Goal: Information Seeking & Learning: Learn about a topic

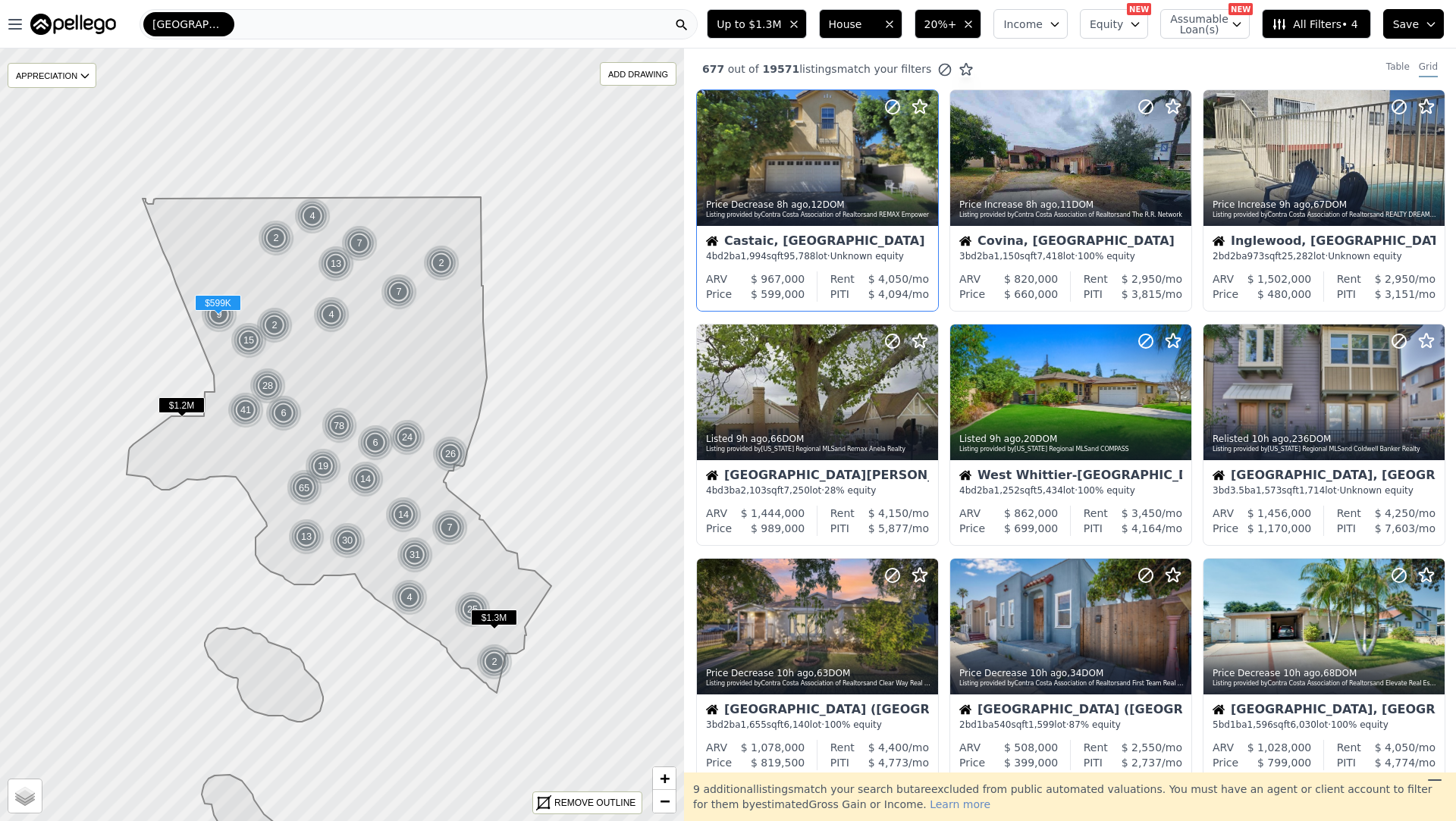
click at [823, 226] on div "Castaic, CA 4 bd 2 ba 1,994 sqft 95,788 lot · Unknown equity" at bounding box center [817, 249] width 241 height 46
click at [1135, 291] on span "$ 3,815" at bounding box center [1141, 294] width 40 height 12
click at [1265, 269] on div "Inglewood, CA 2 bd 2 ba 973 sqft 25,282 lot · Unknown equity" at bounding box center [1323, 249] width 241 height 46
click at [875, 456] on div "Listed 9h ago , 66 DOM Listing provided by California Regional MLS and Remax An…" at bounding box center [817, 442] width 241 height 36
click at [1018, 464] on div "West Whittier-Los Nietos, CA 4 bd 2 ba 1,252 sqft 5,434 lot · 100% equity" at bounding box center [1071, 483] width 241 height 46
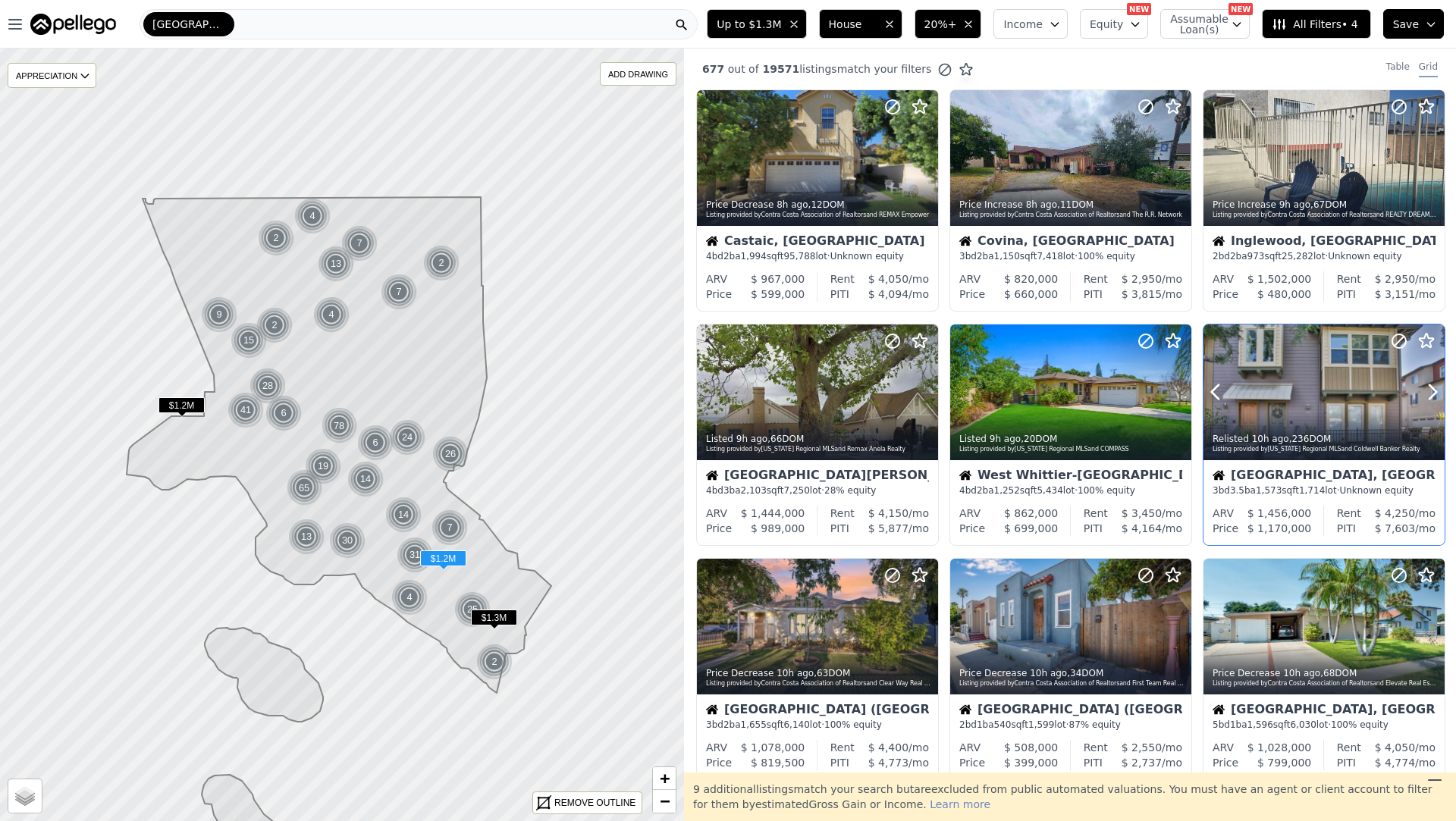
click at [1227, 450] on div "Listing provided by California Regional MLS and Coldwell Banker Realty" at bounding box center [1324, 449] width 224 height 9
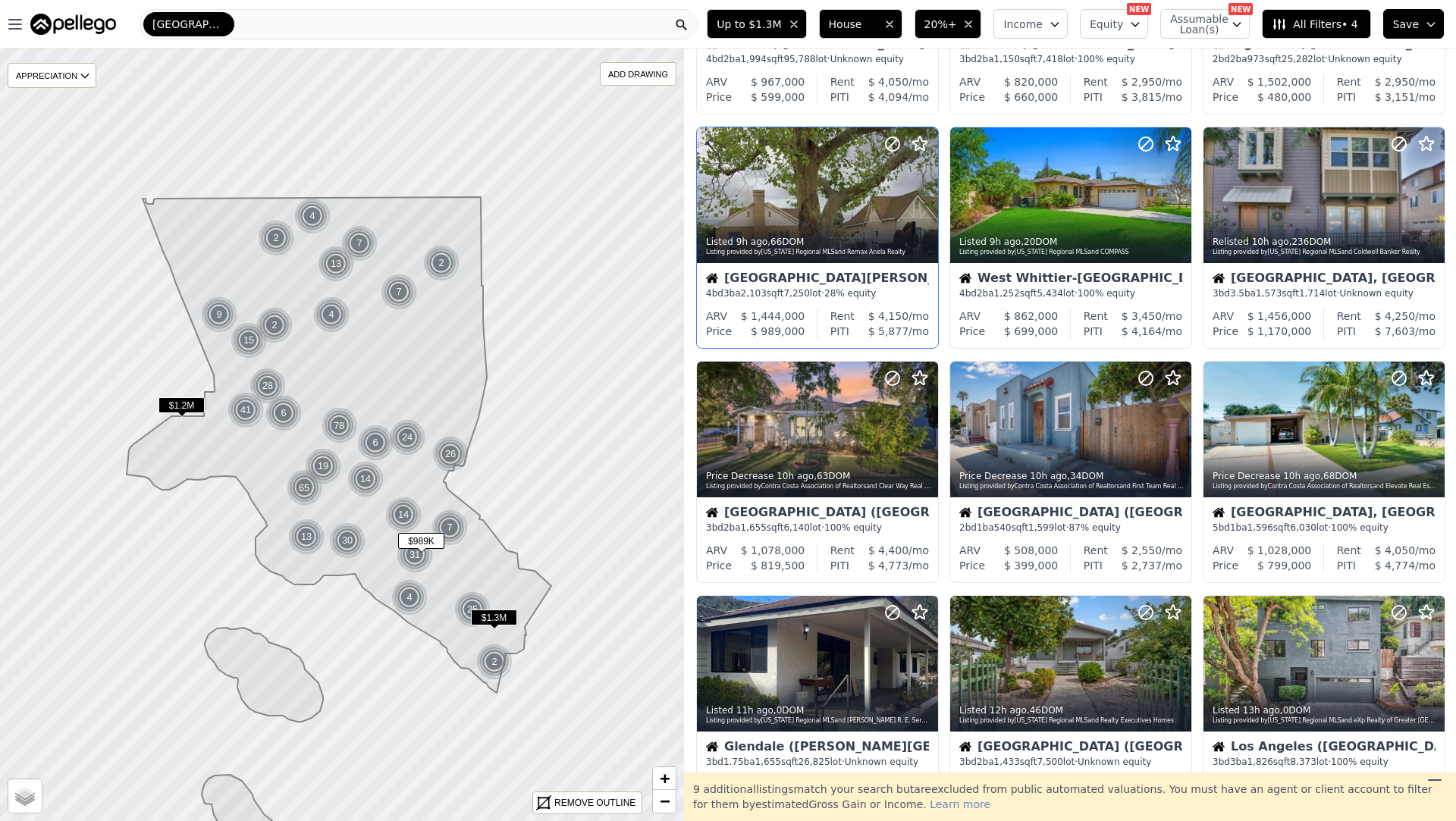
scroll to position [214, 0]
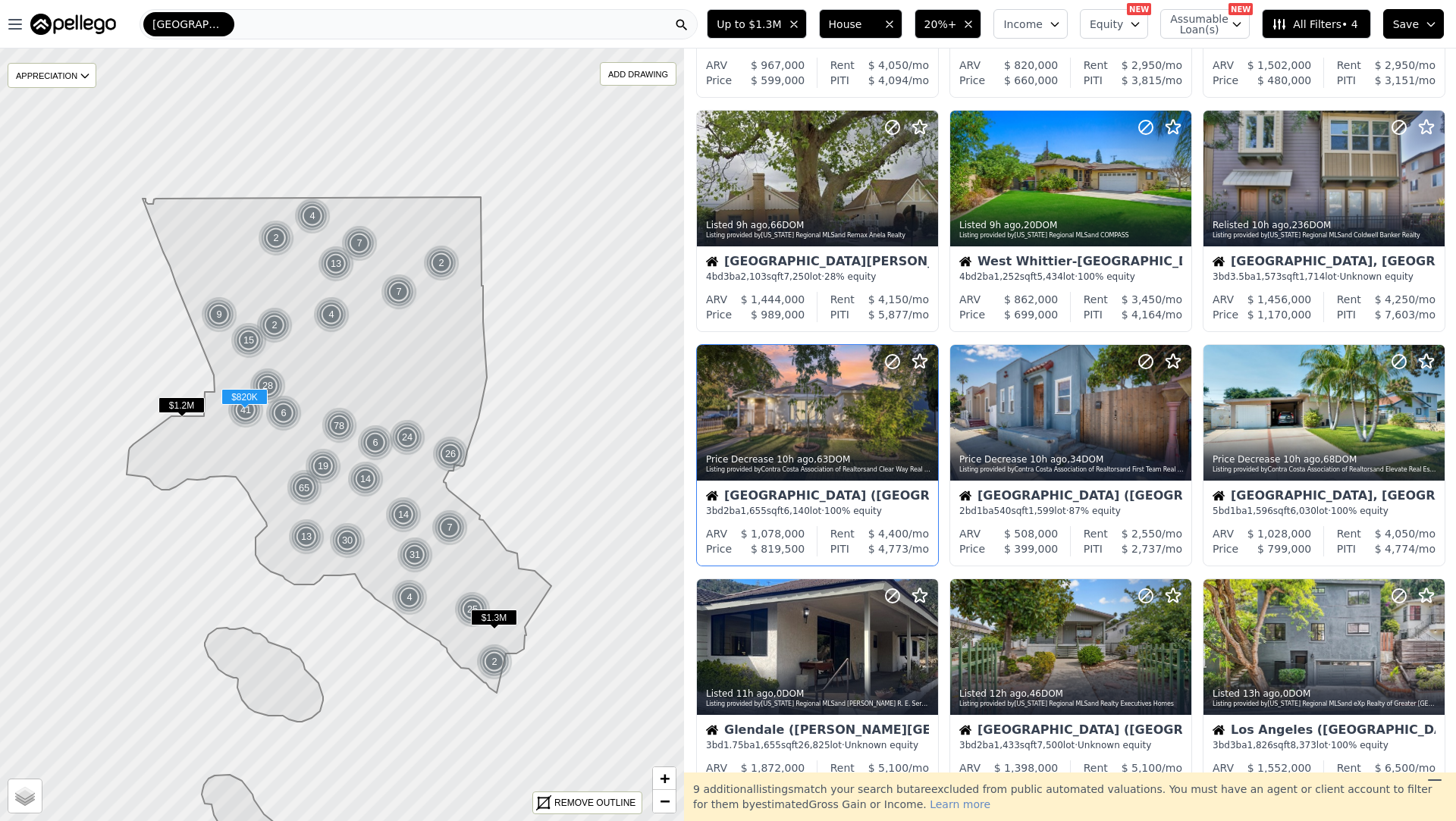
click at [842, 485] on div "Los Angeles (Reseda) 3 bd 2 ba 1,655 sqft 6,140 lot · 100% equity" at bounding box center [817, 503] width 241 height 46
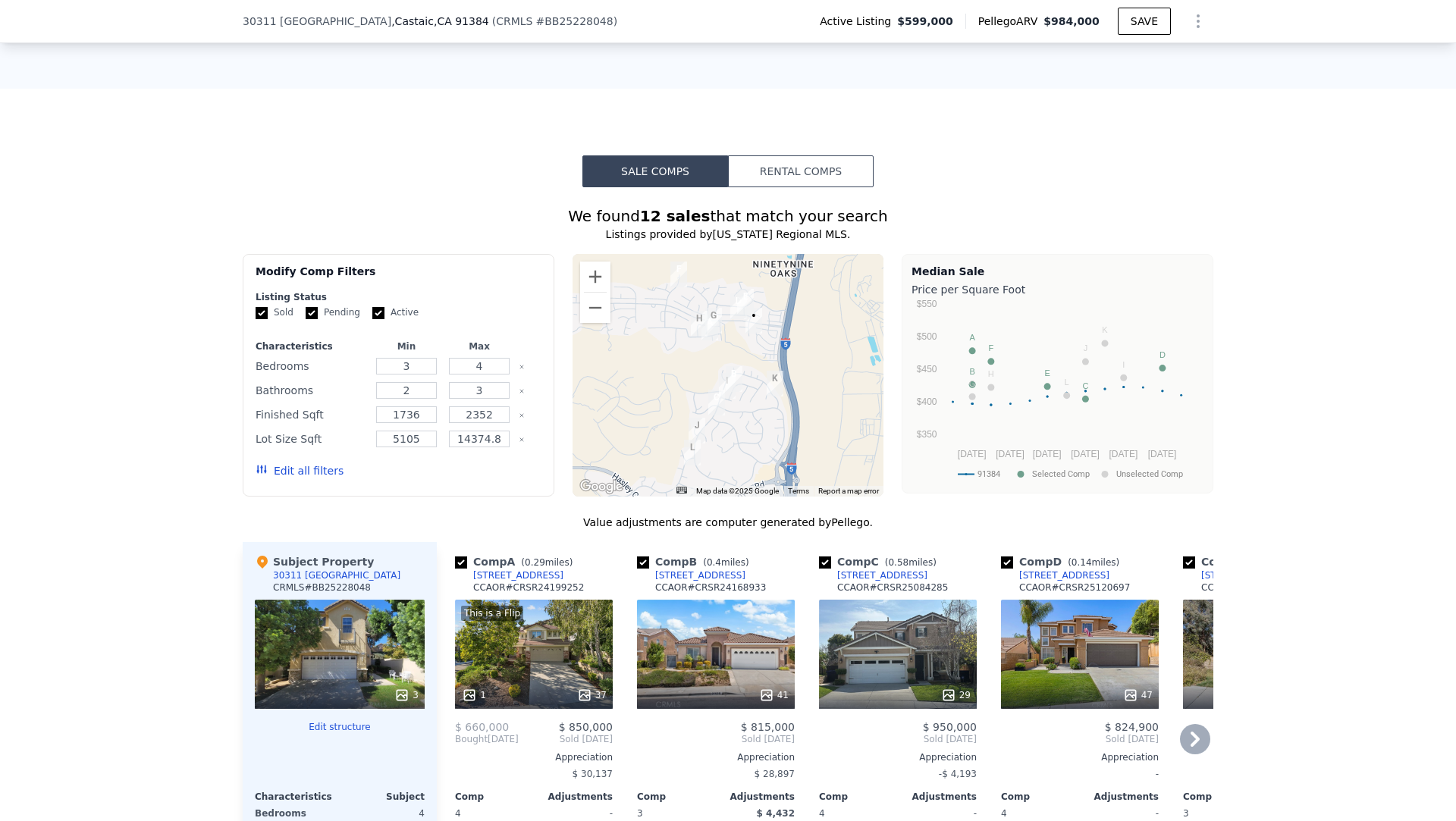
scroll to position [859, 0]
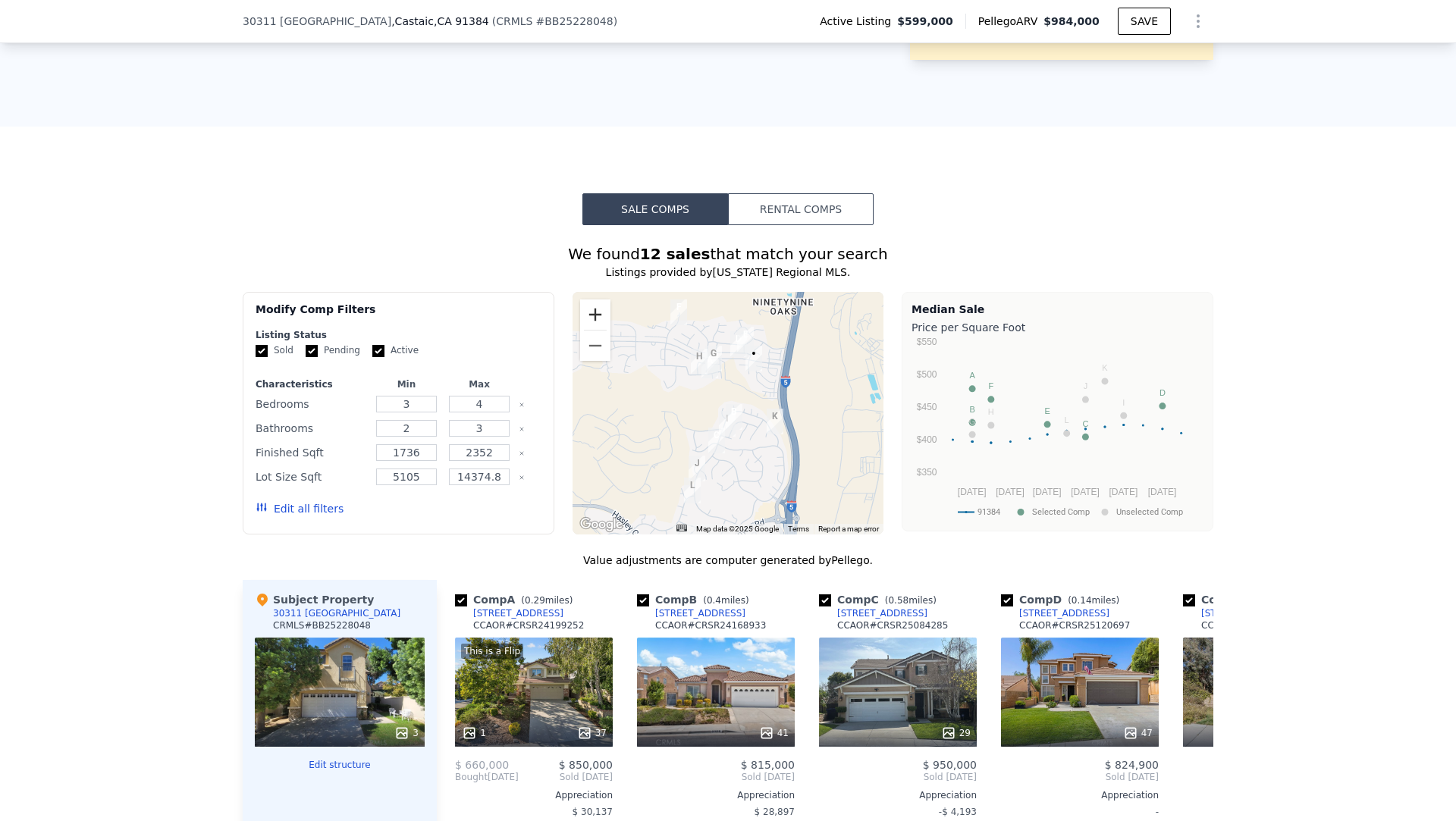
click at [599, 314] on button "Zoom in" at bounding box center [595, 314] width 30 height 30
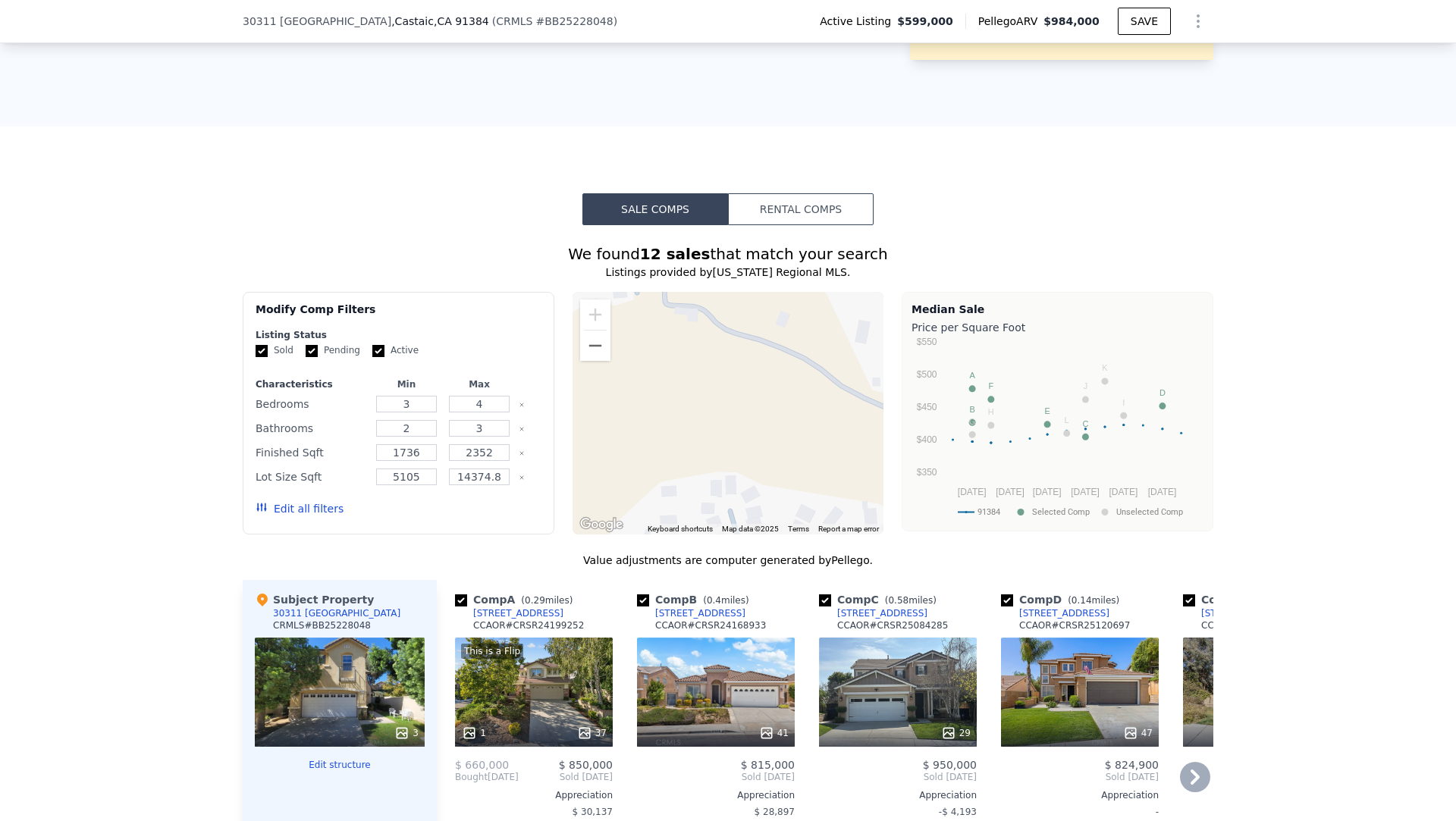
drag, startPoint x: 671, startPoint y: 321, endPoint x: 559, endPoint y: 590, distance: 291.4
click at [559, 590] on div "We found 12 sales that match your search Listings provided by California Region…" at bounding box center [728, 679] width 971 height 873
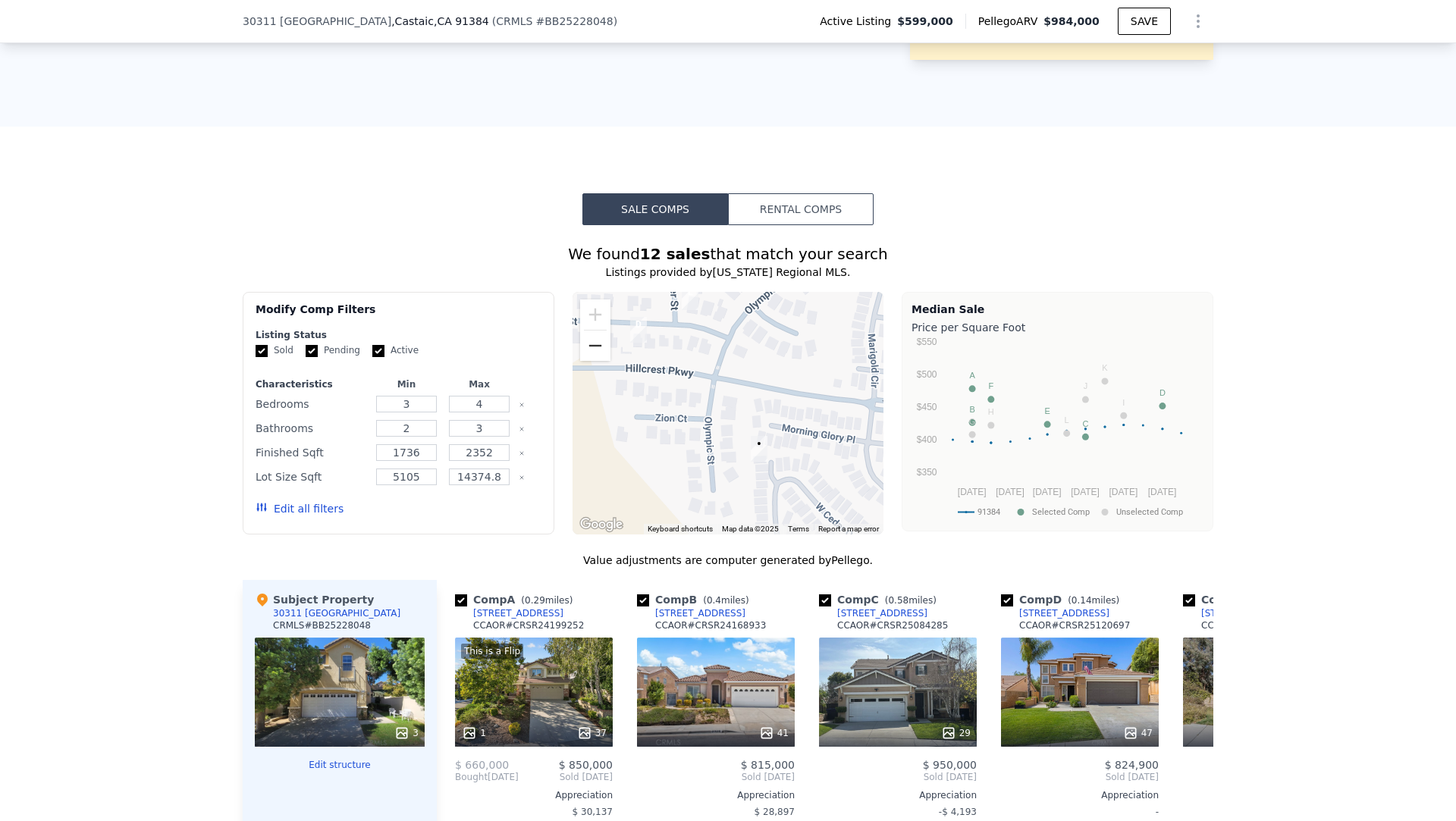
click at [606, 356] on button "Zoom out" at bounding box center [595, 345] width 30 height 30
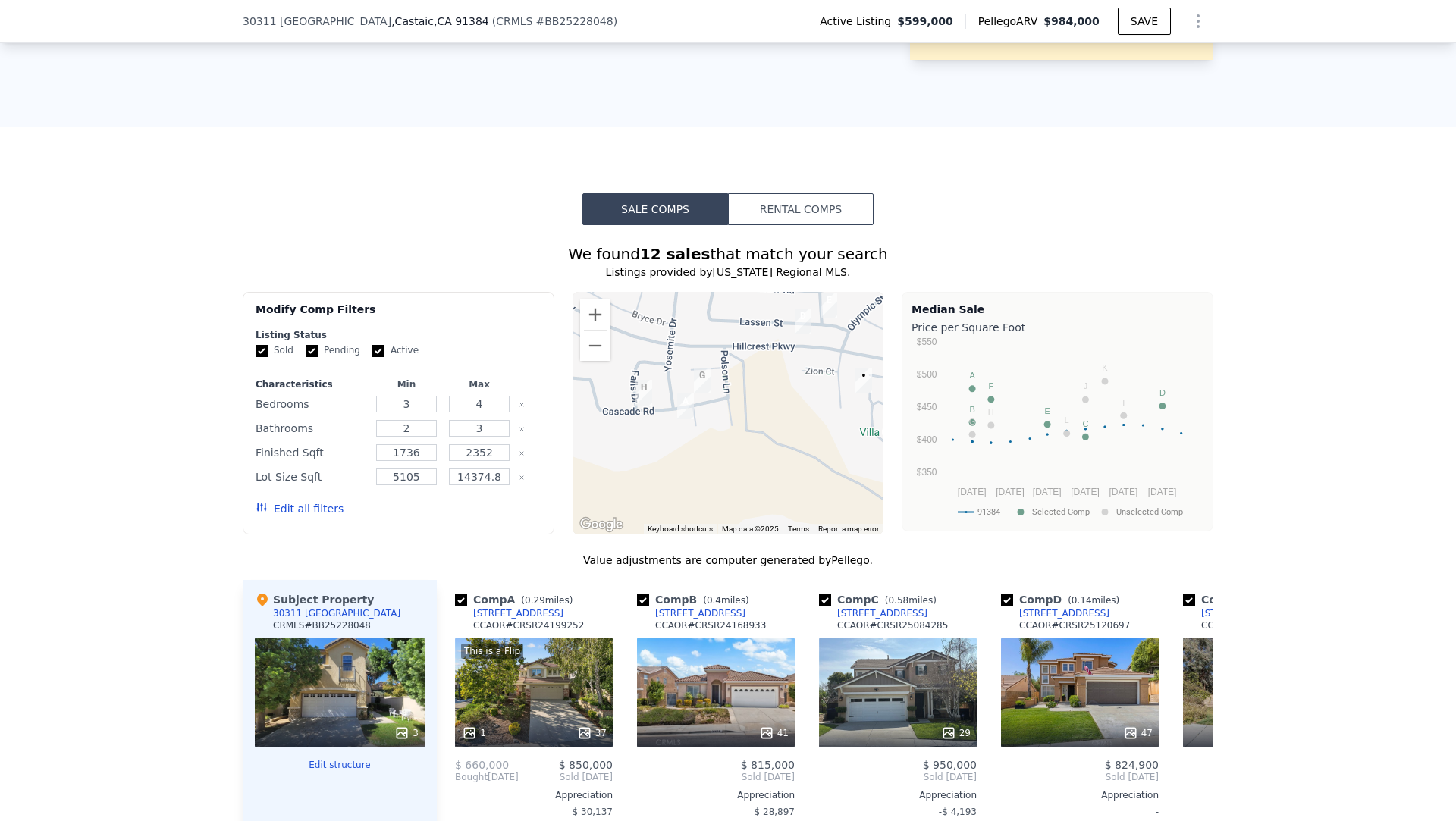
drag, startPoint x: 658, startPoint y: 362, endPoint x: 777, endPoint y: 318, distance: 126.9
click at [778, 318] on div at bounding box center [728, 413] width 312 height 242
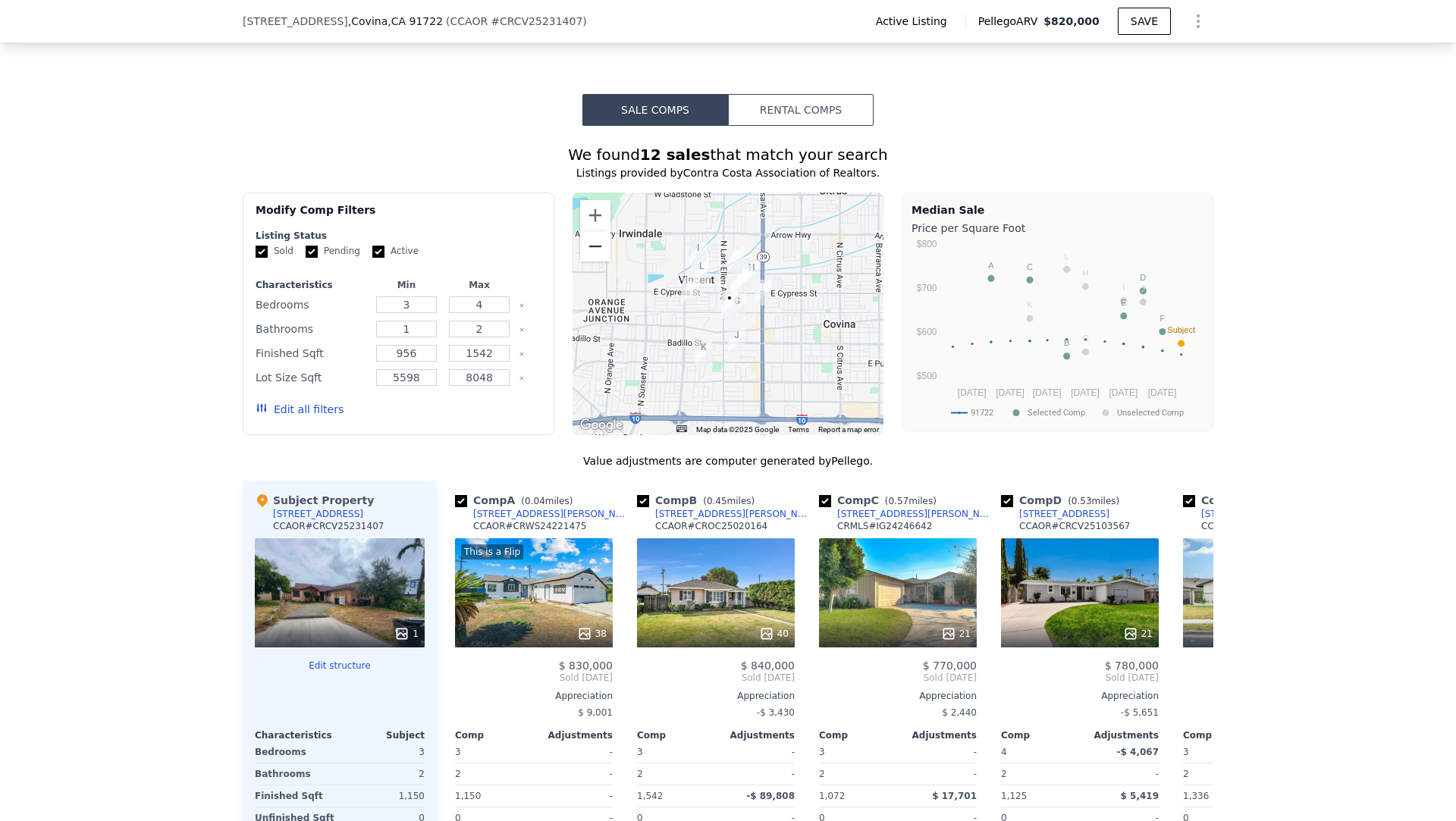
scroll to position [1055, 0]
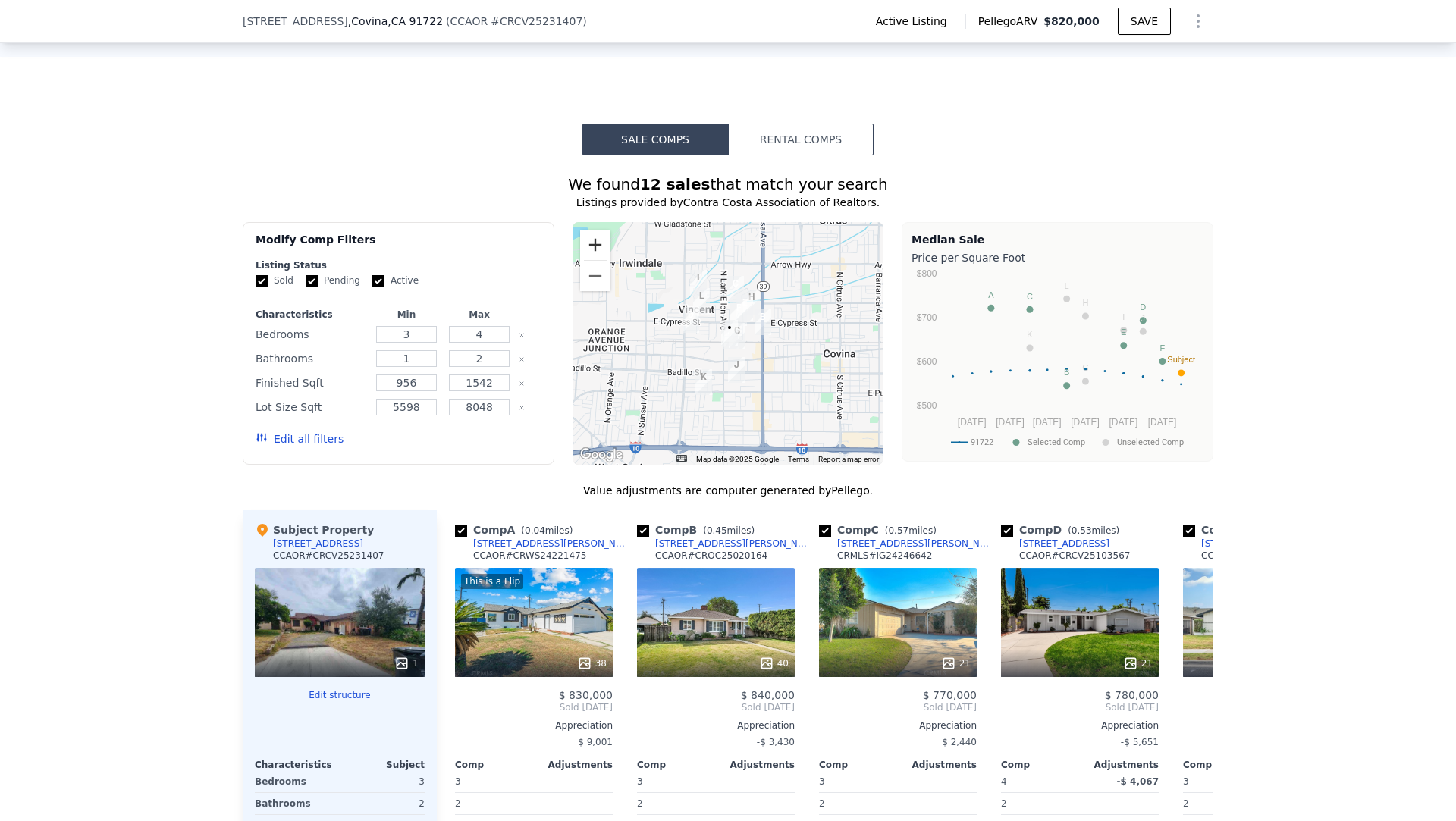
click at [592, 234] on button "Zoom in" at bounding box center [595, 245] width 30 height 30
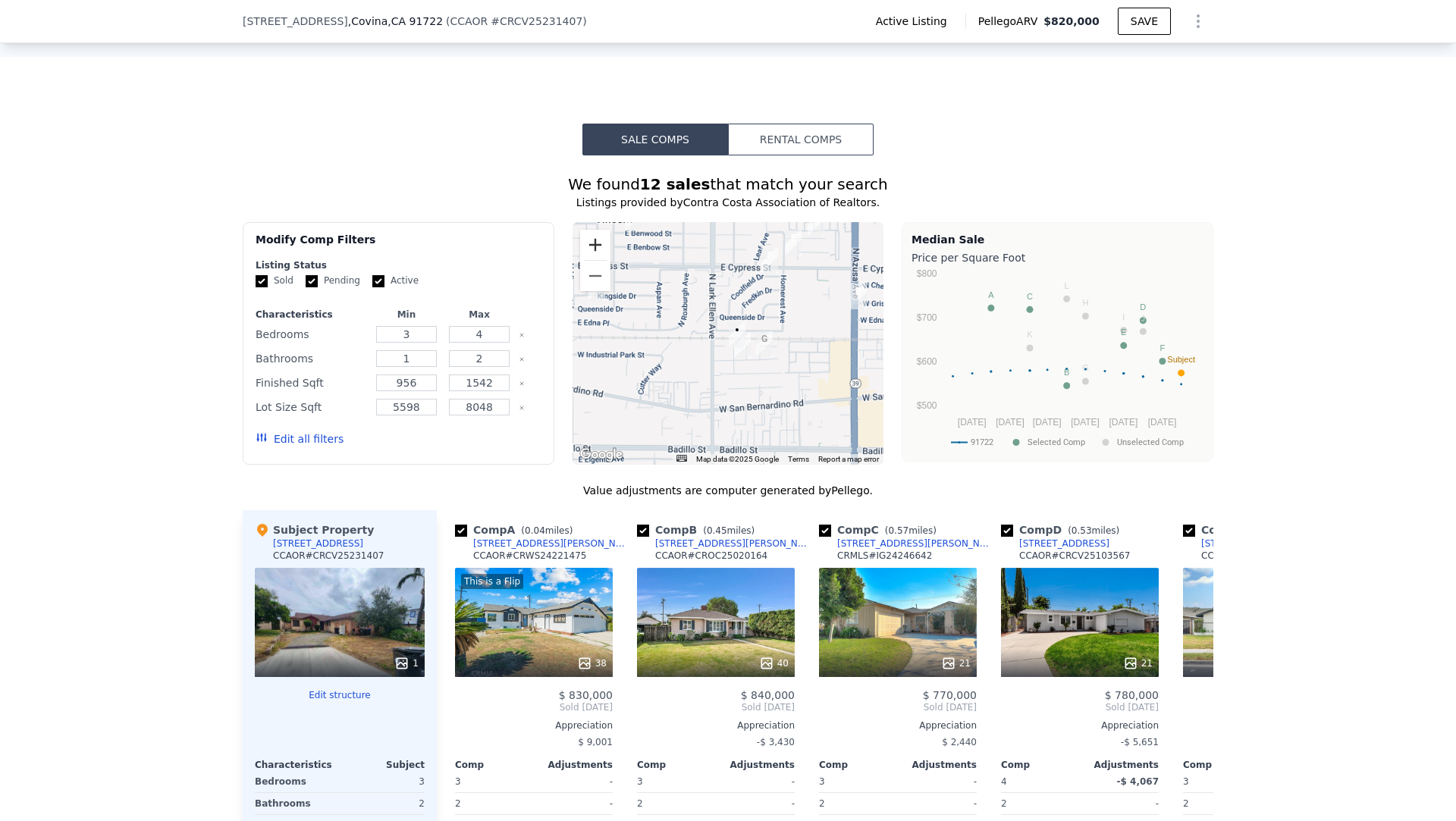
click at [592, 234] on button "Zoom in" at bounding box center [595, 245] width 30 height 30
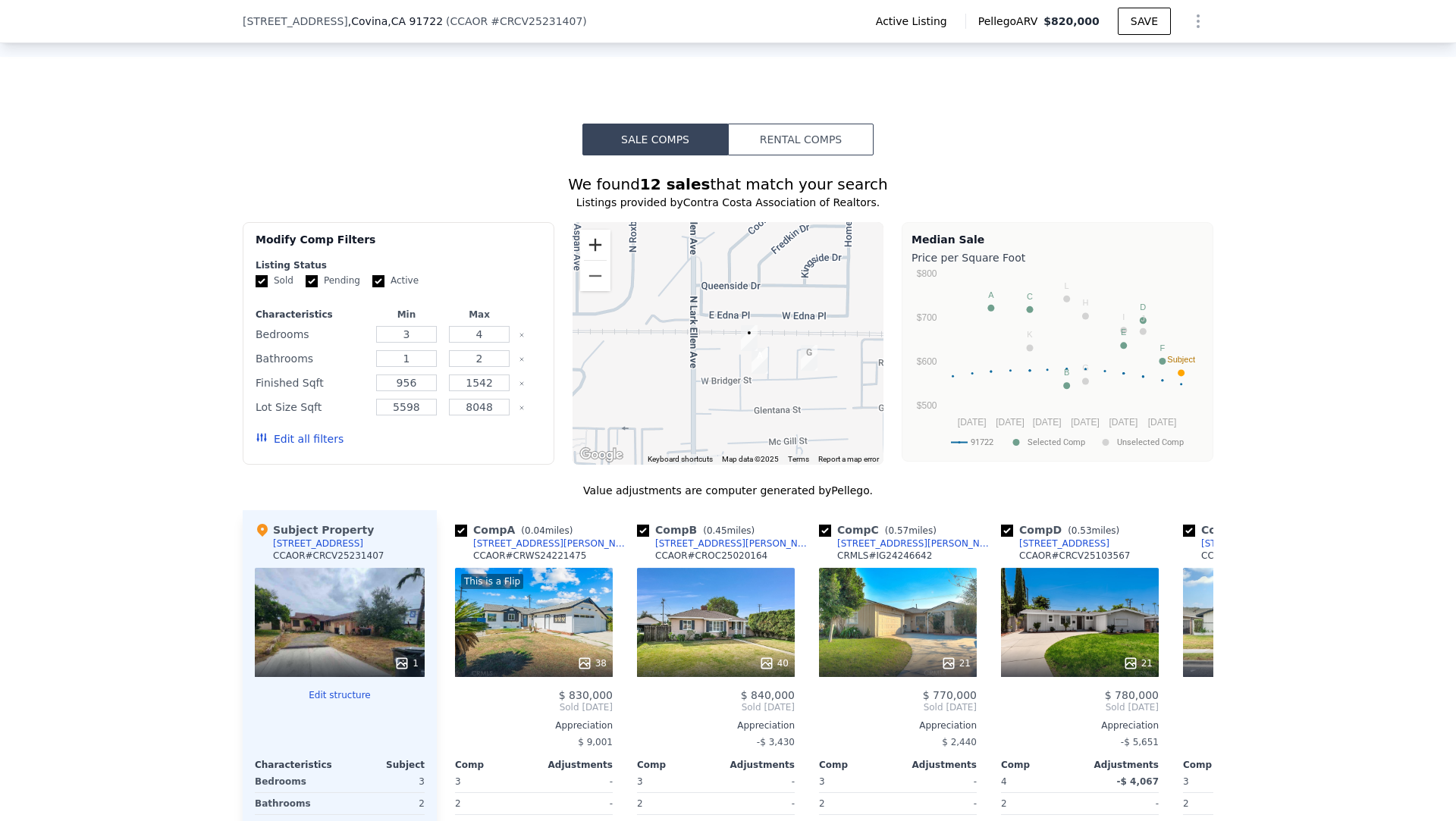
click at [592, 234] on button "Zoom in" at bounding box center [595, 245] width 30 height 30
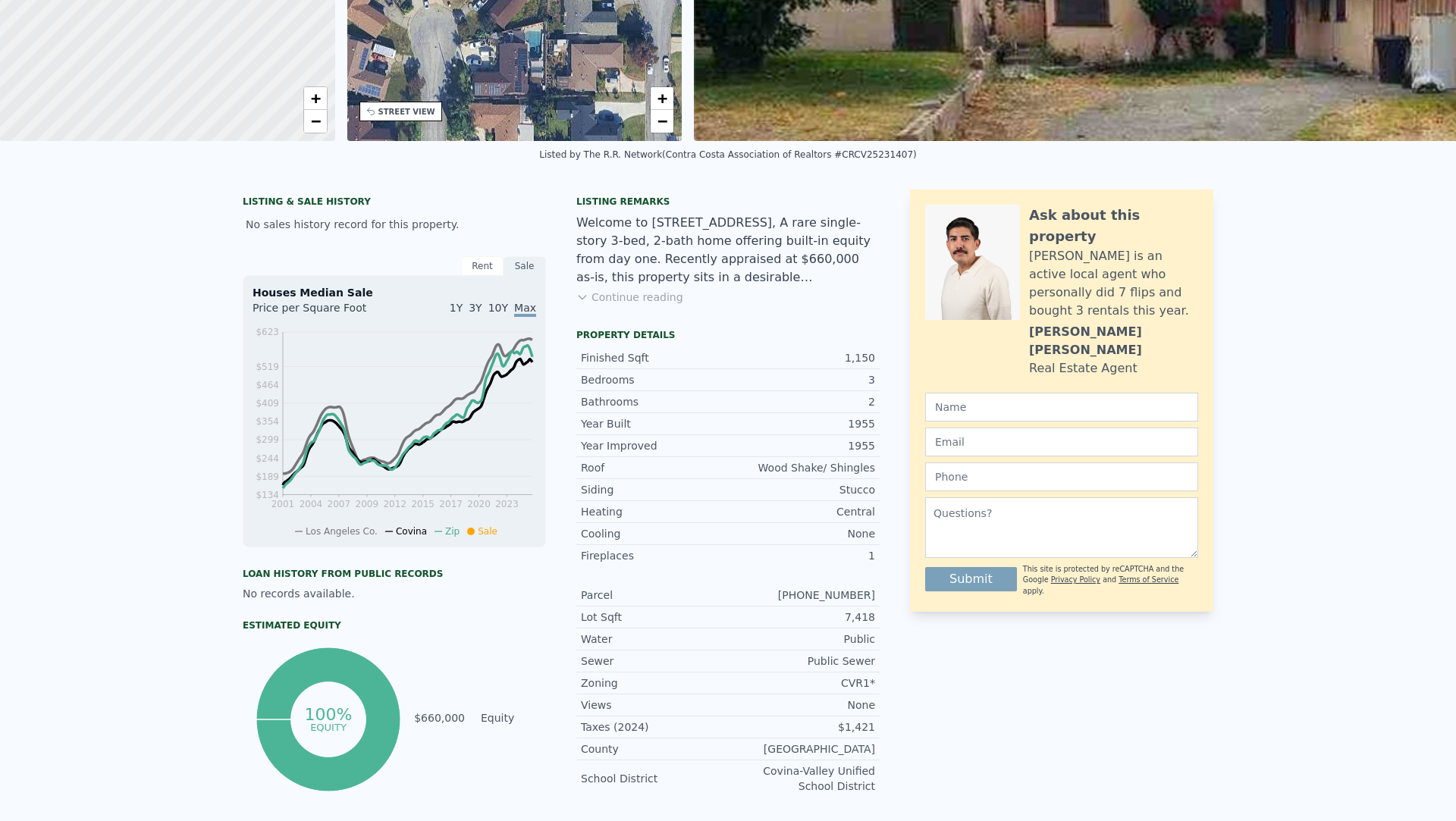
scroll to position [0, 0]
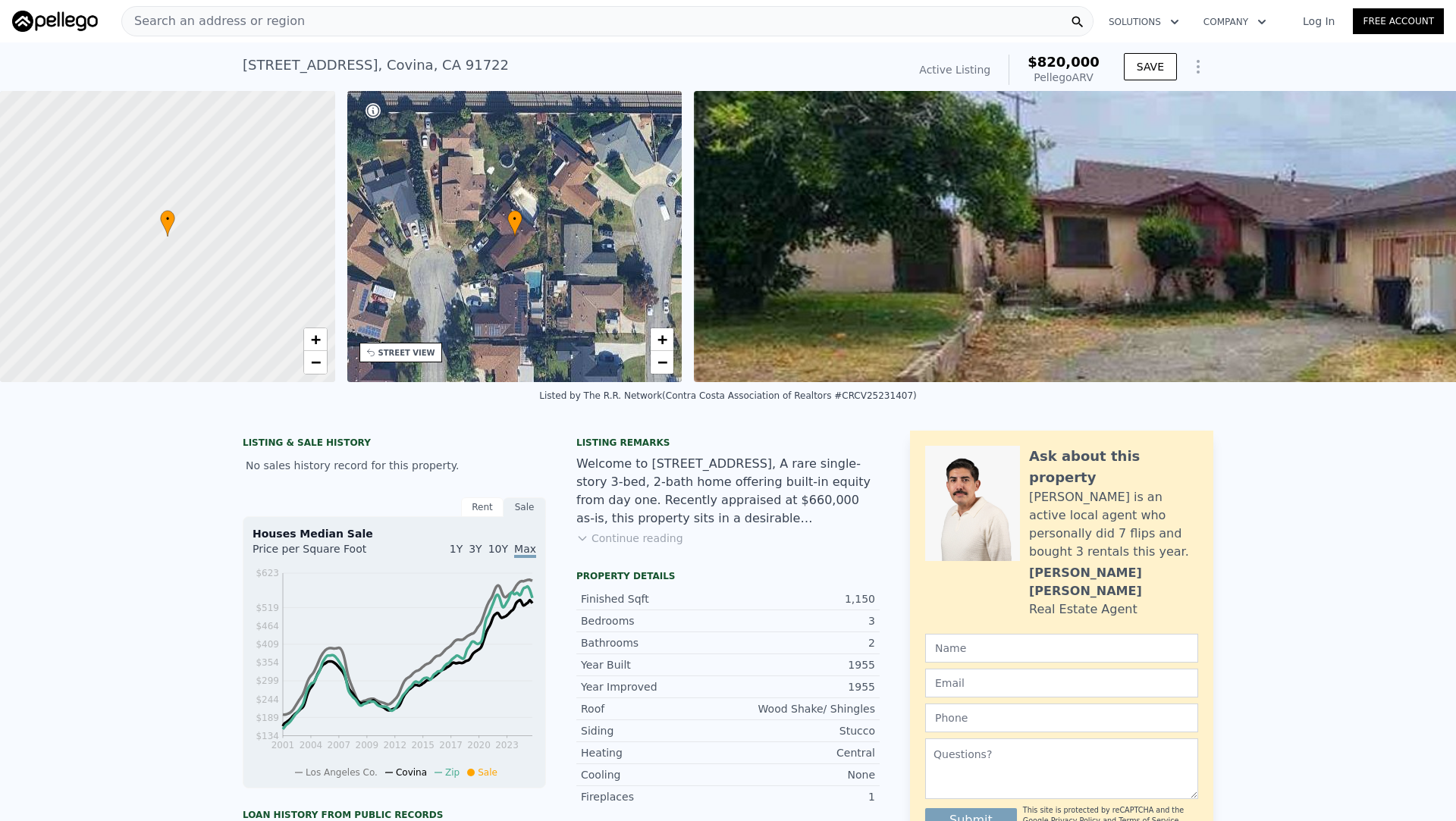
click at [668, 377] on div "• + −" at bounding box center [514, 237] width 335 height 291
click at [668, 364] on link "−" at bounding box center [662, 363] width 23 height 23
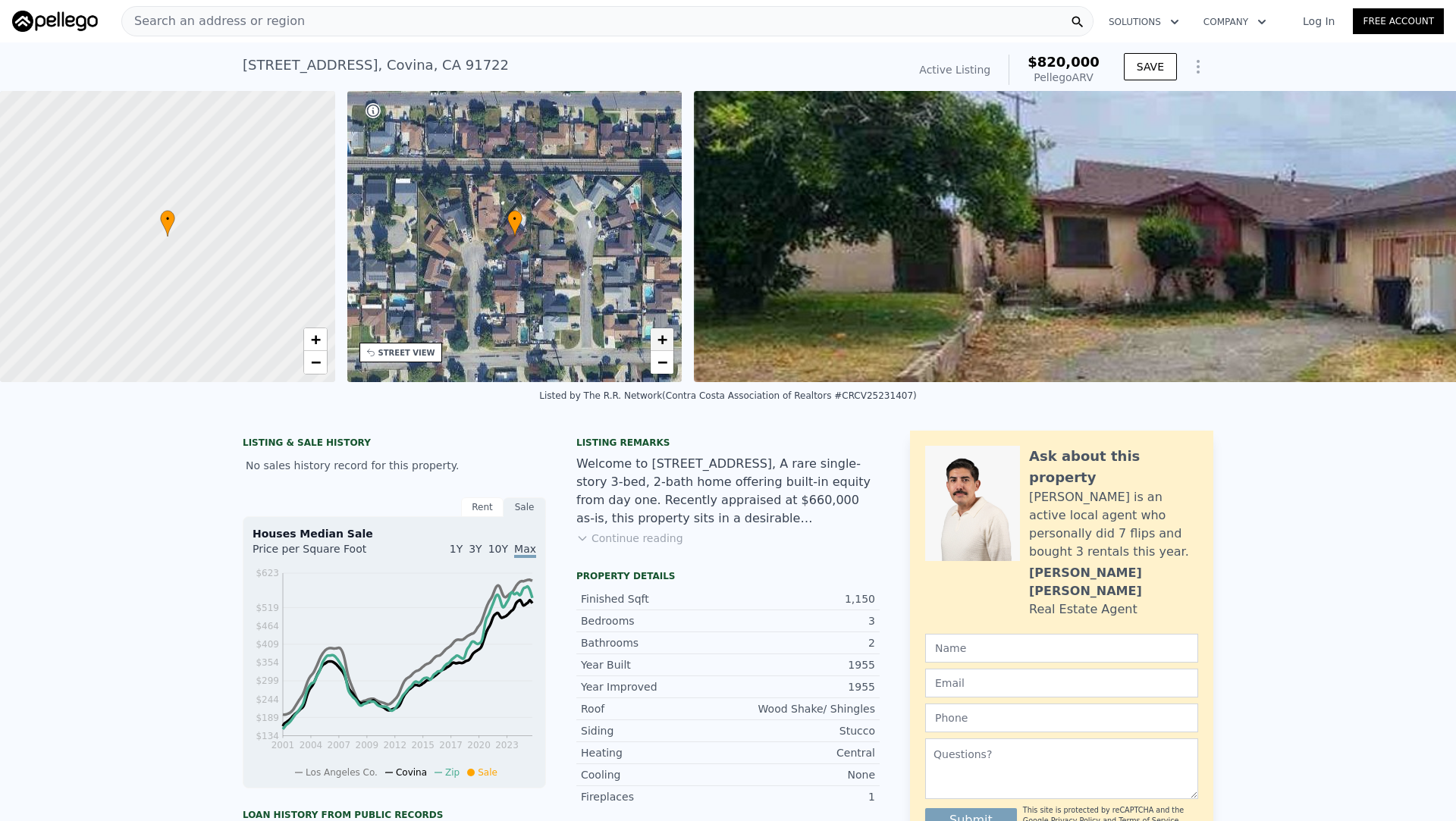
click at [658, 342] on span "+" at bounding box center [662, 339] width 10 height 19
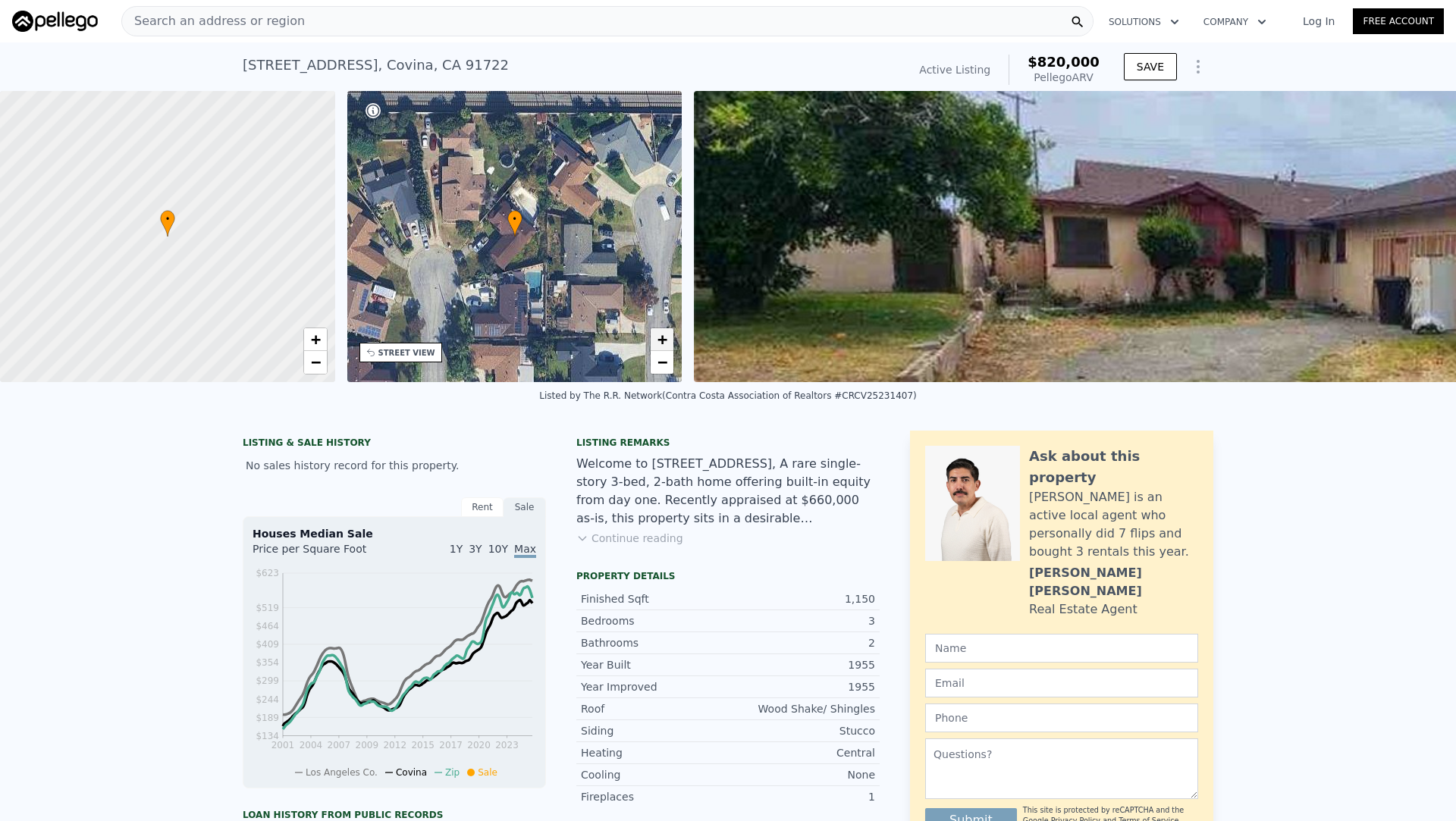
click at [659, 341] on span "+" at bounding box center [662, 339] width 10 height 19
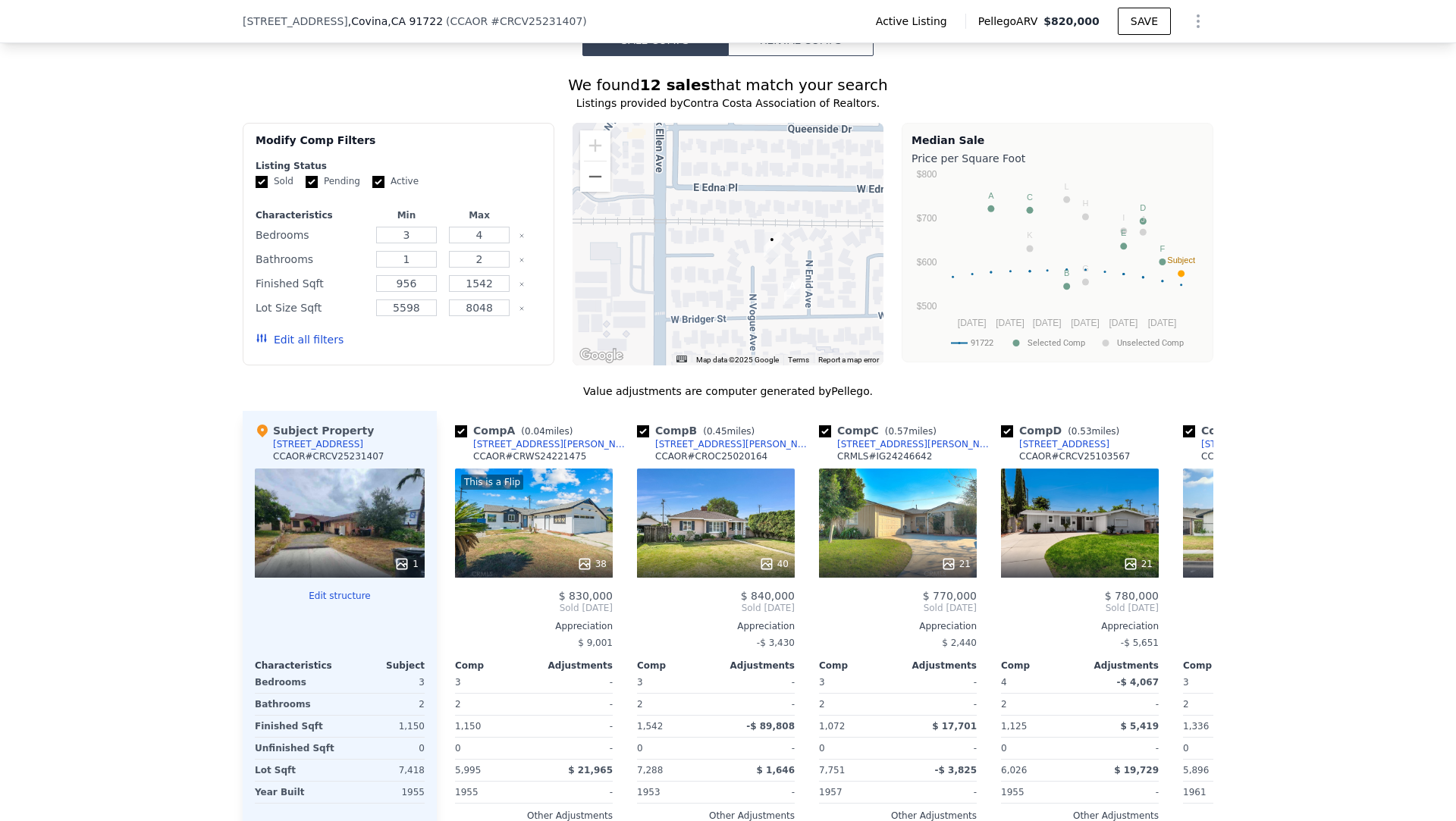
scroll to position [1025, 0]
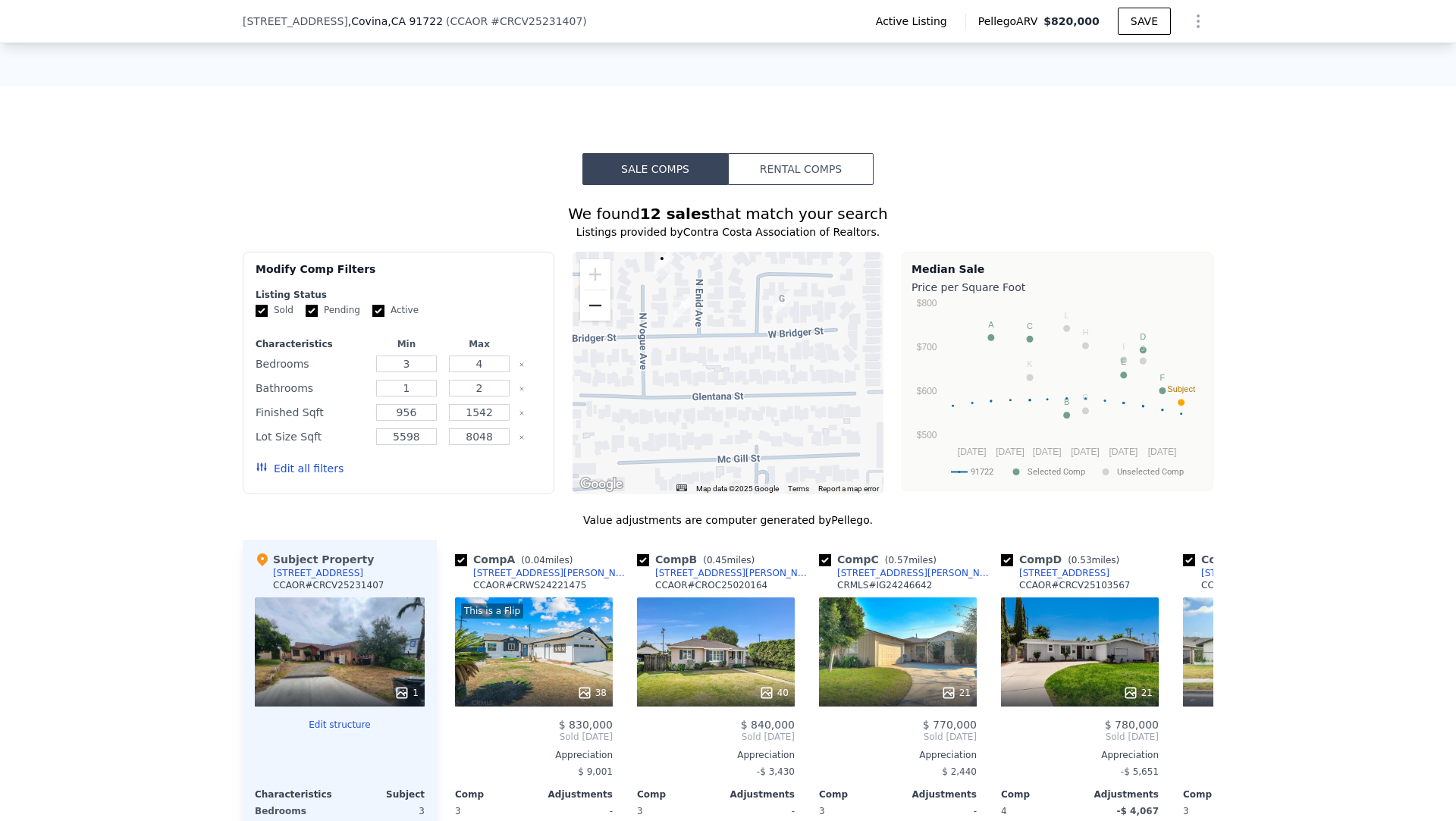
drag, startPoint x: 696, startPoint y: 404, endPoint x: 582, endPoint y: 293, distance: 159.1
click at [582, 293] on div "A B C D E F G H I J K L • Map Data Map data ©2025 Google Map data ©2025 Google …" at bounding box center [728, 373] width 312 height 242
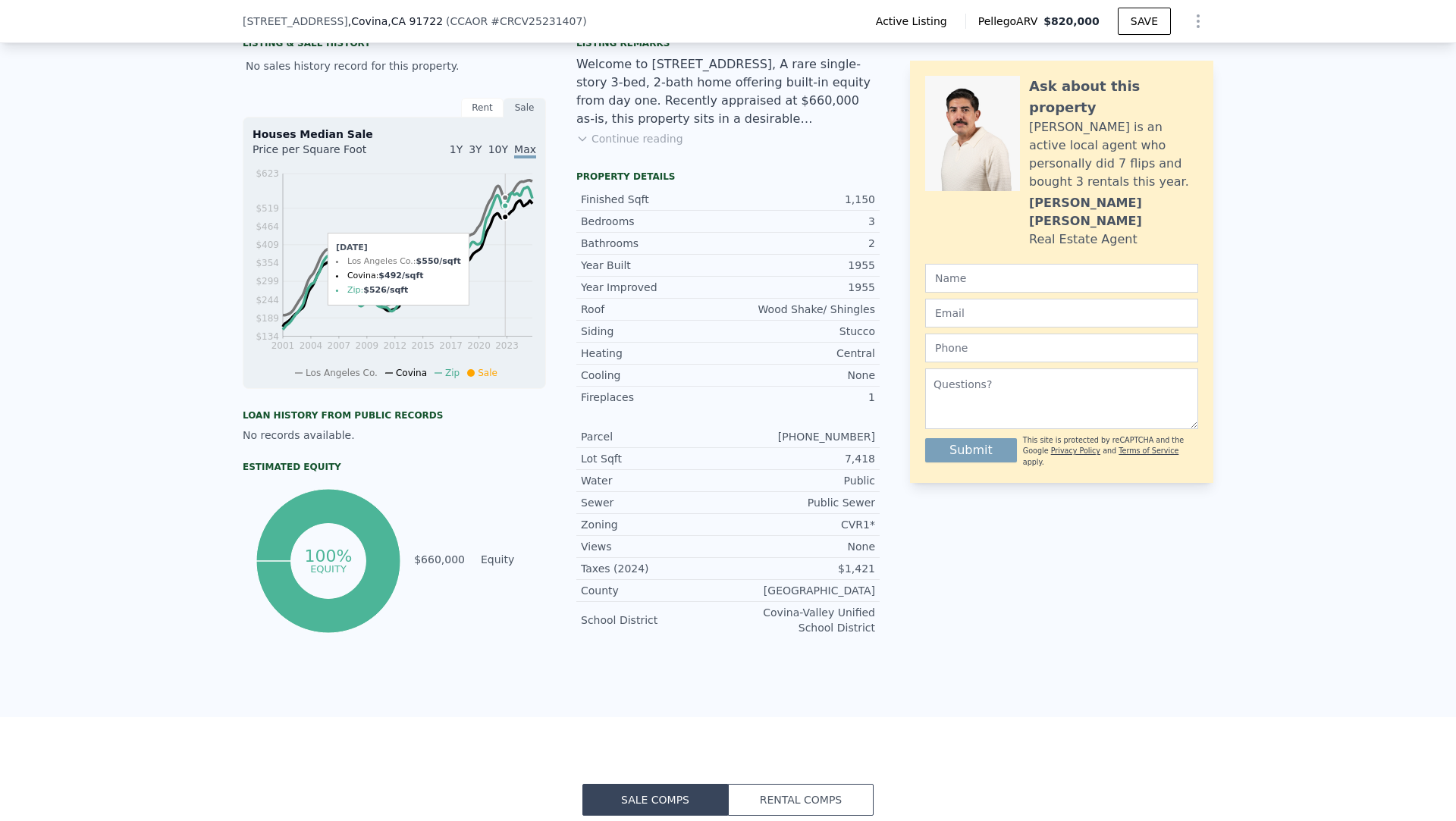
scroll to position [0, 0]
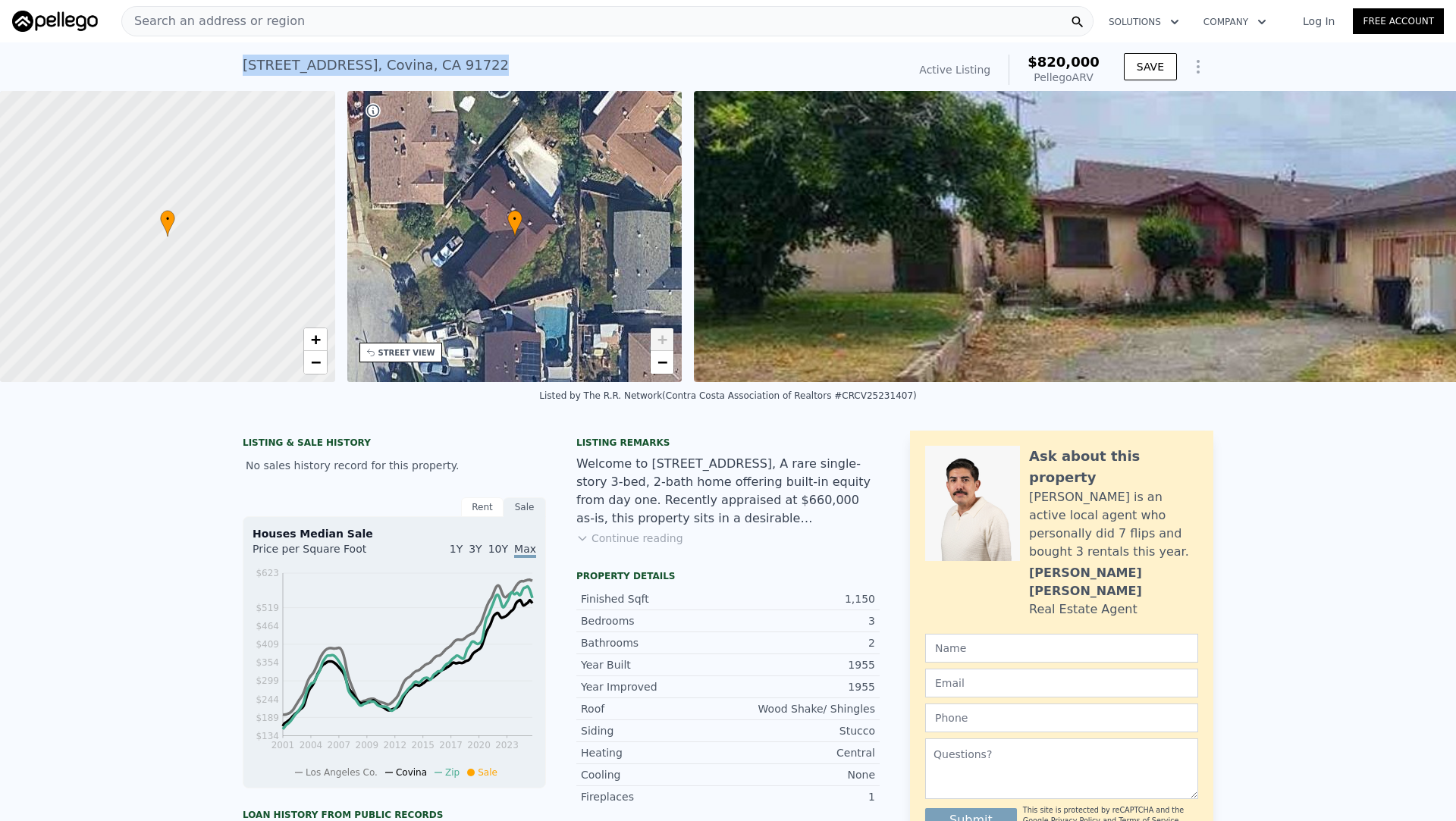
drag, startPoint x: 465, startPoint y: 60, endPoint x: 319, endPoint y: 48, distance: 146.5
click at [319, 48] on div "650 N Vogue Ave , Covina , CA 91722 Active at (~ARV $820k )" at bounding box center [571, 70] width 658 height 43
copy div "650 N Vogue Ave , Covina , CA 91722"
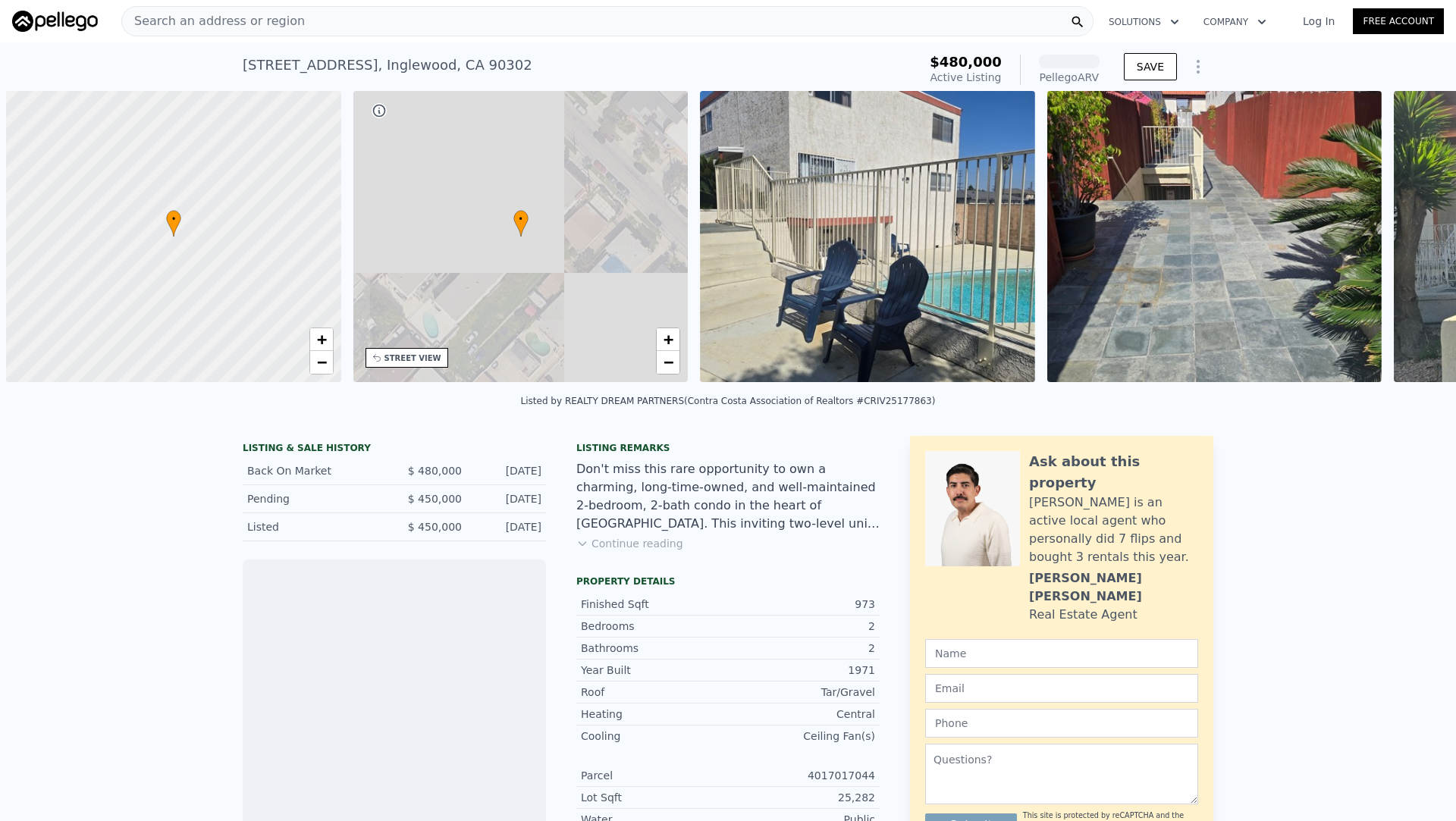
scroll to position [0, 6]
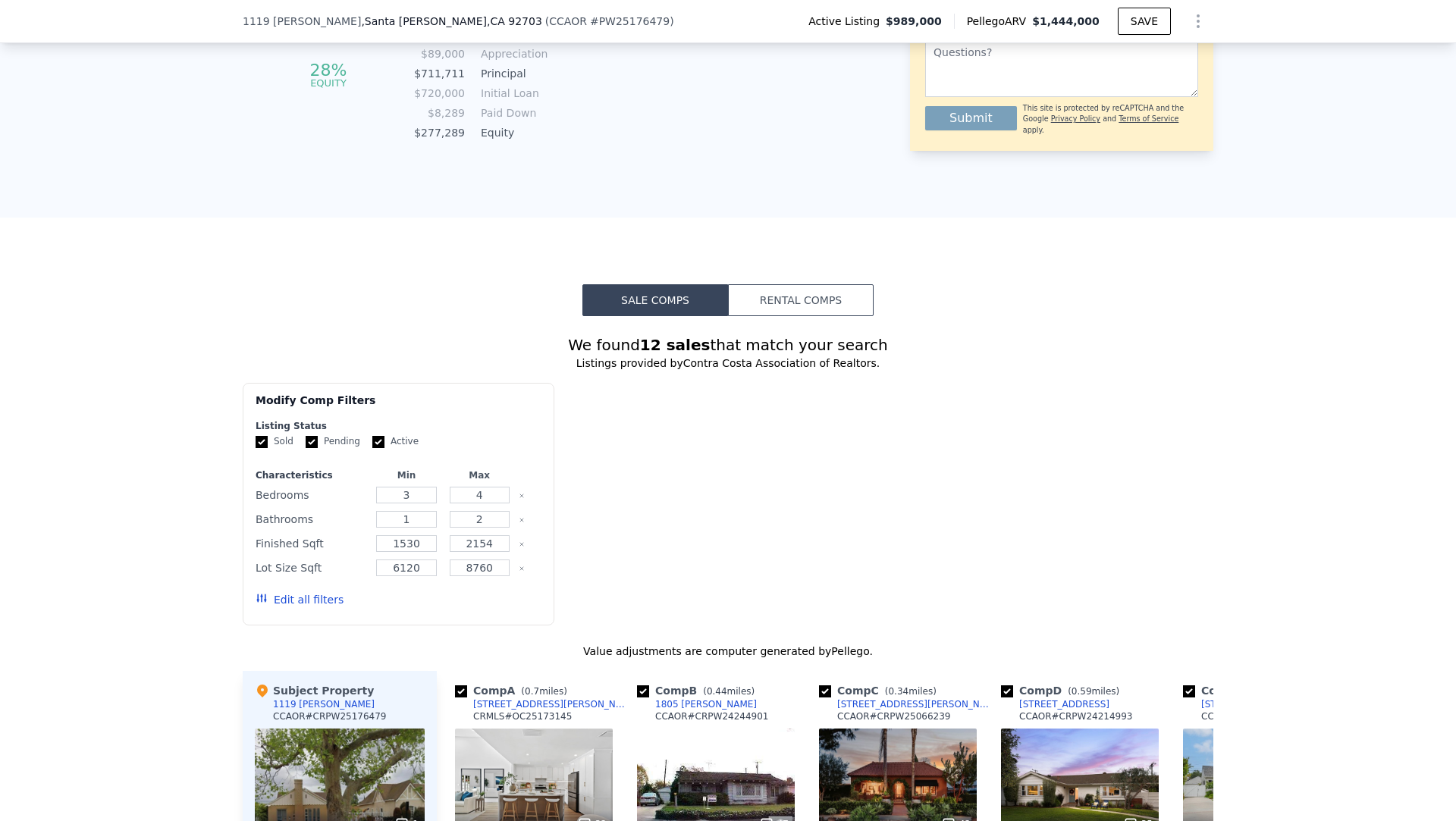
scroll to position [1062, 0]
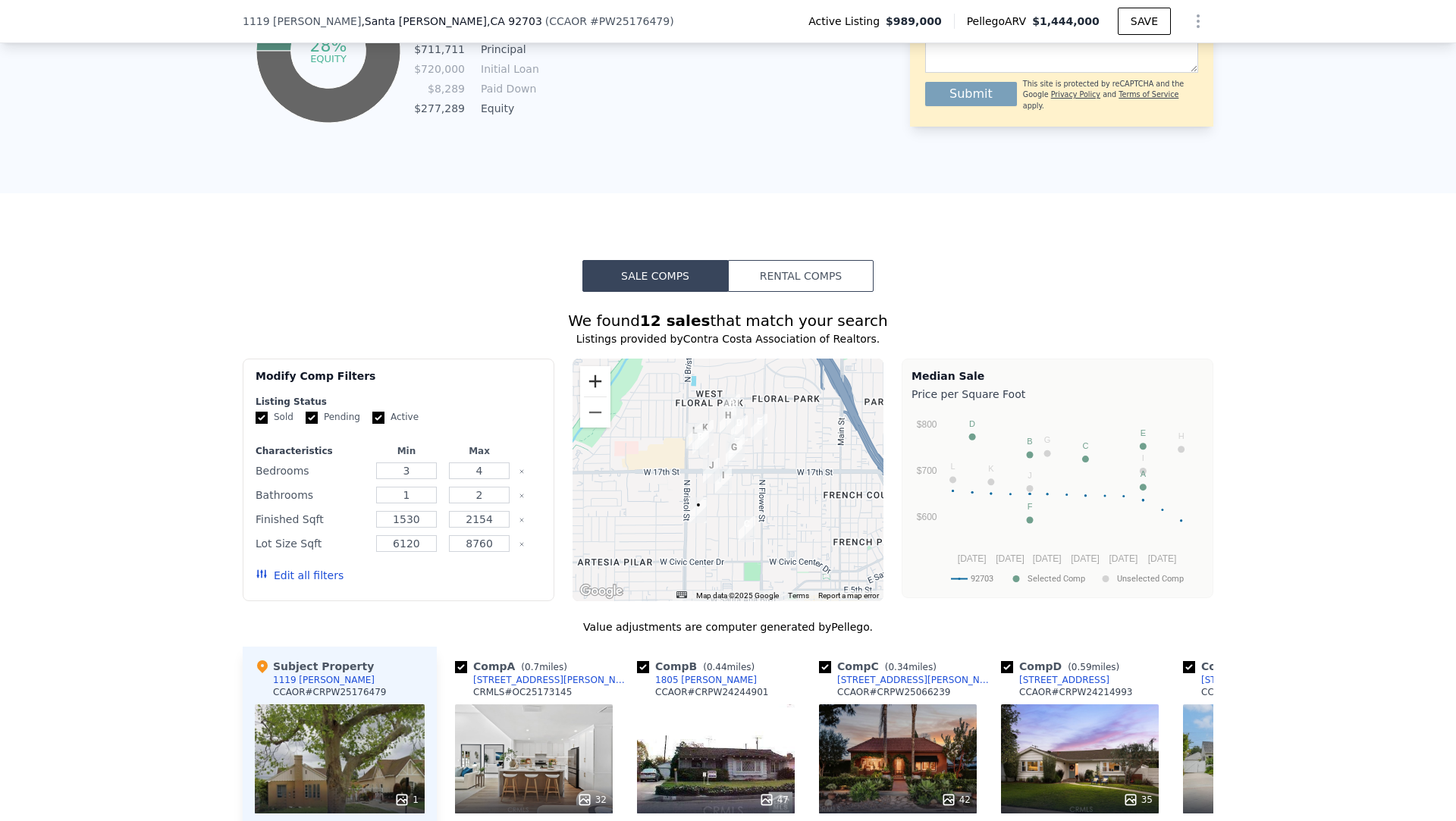
click at [592, 372] on button "Zoom in" at bounding box center [595, 381] width 30 height 30
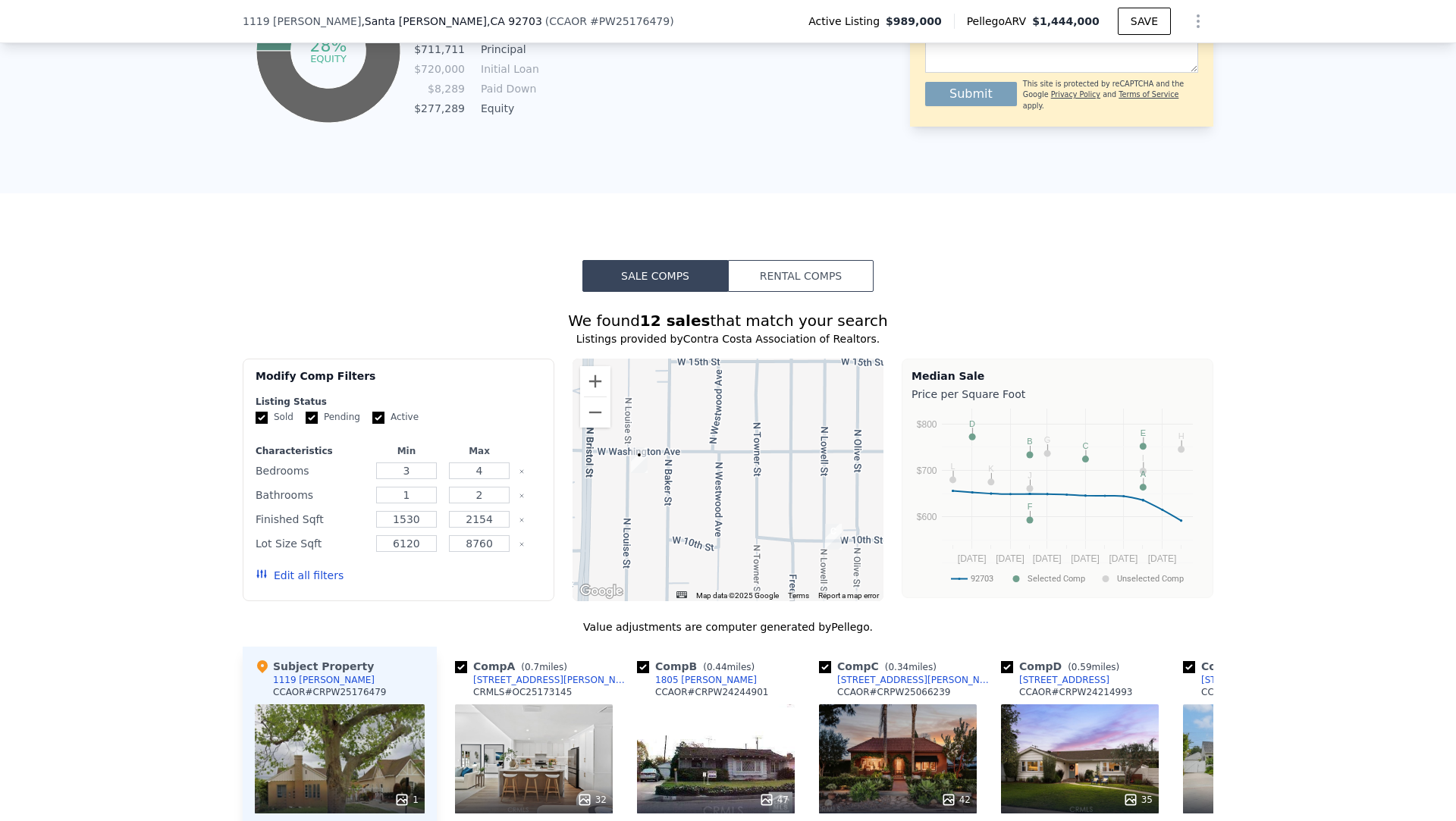
drag, startPoint x: 651, startPoint y: 484, endPoint x: 676, endPoint y: 304, distance: 181.7
click at [676, 304] on div "We found 12 sales that match your search Listings provided by Contra Costa Asso…" at bounding box center [728, 738] width 971 height 891
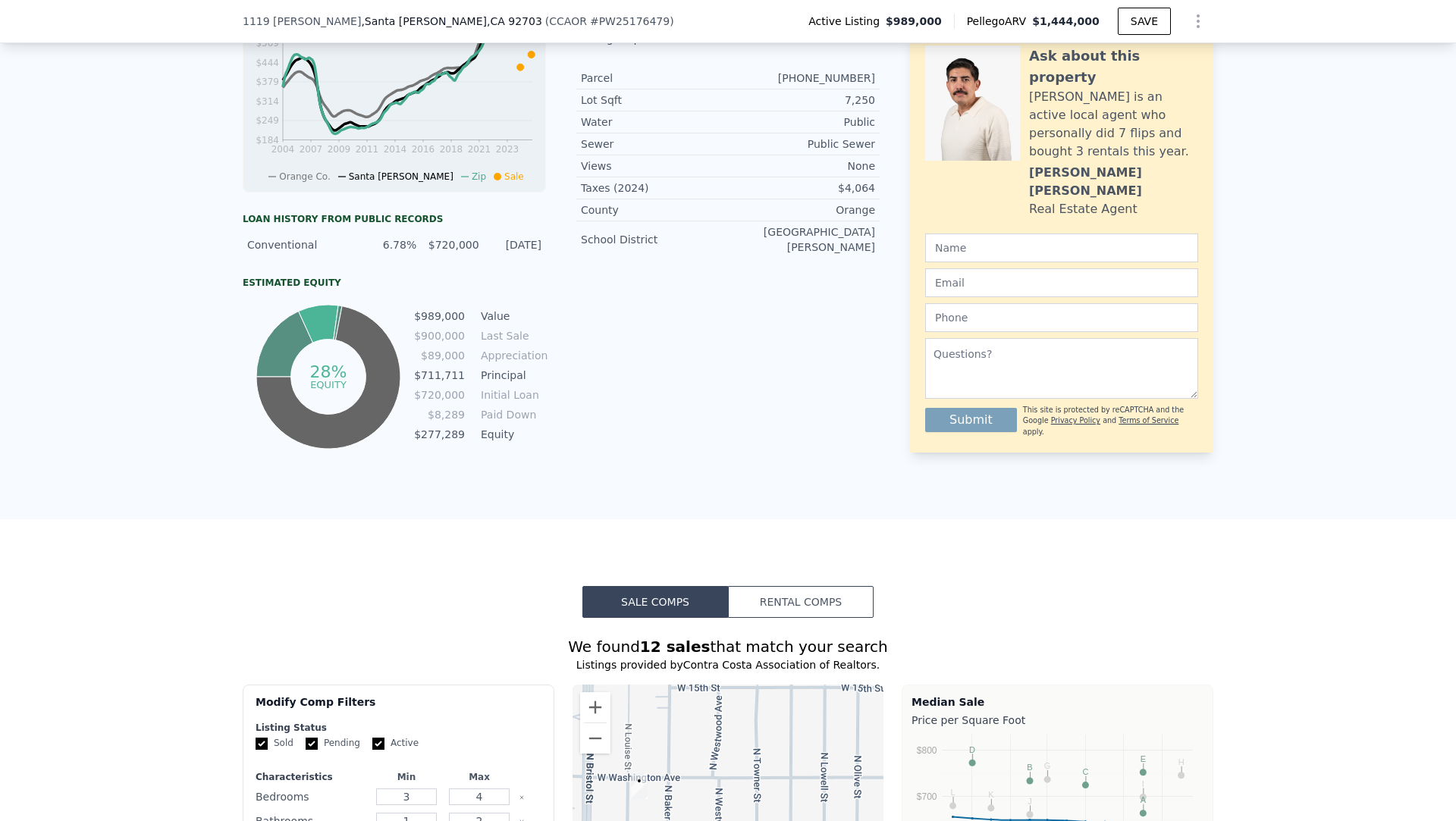
scroll to position [0, 0]
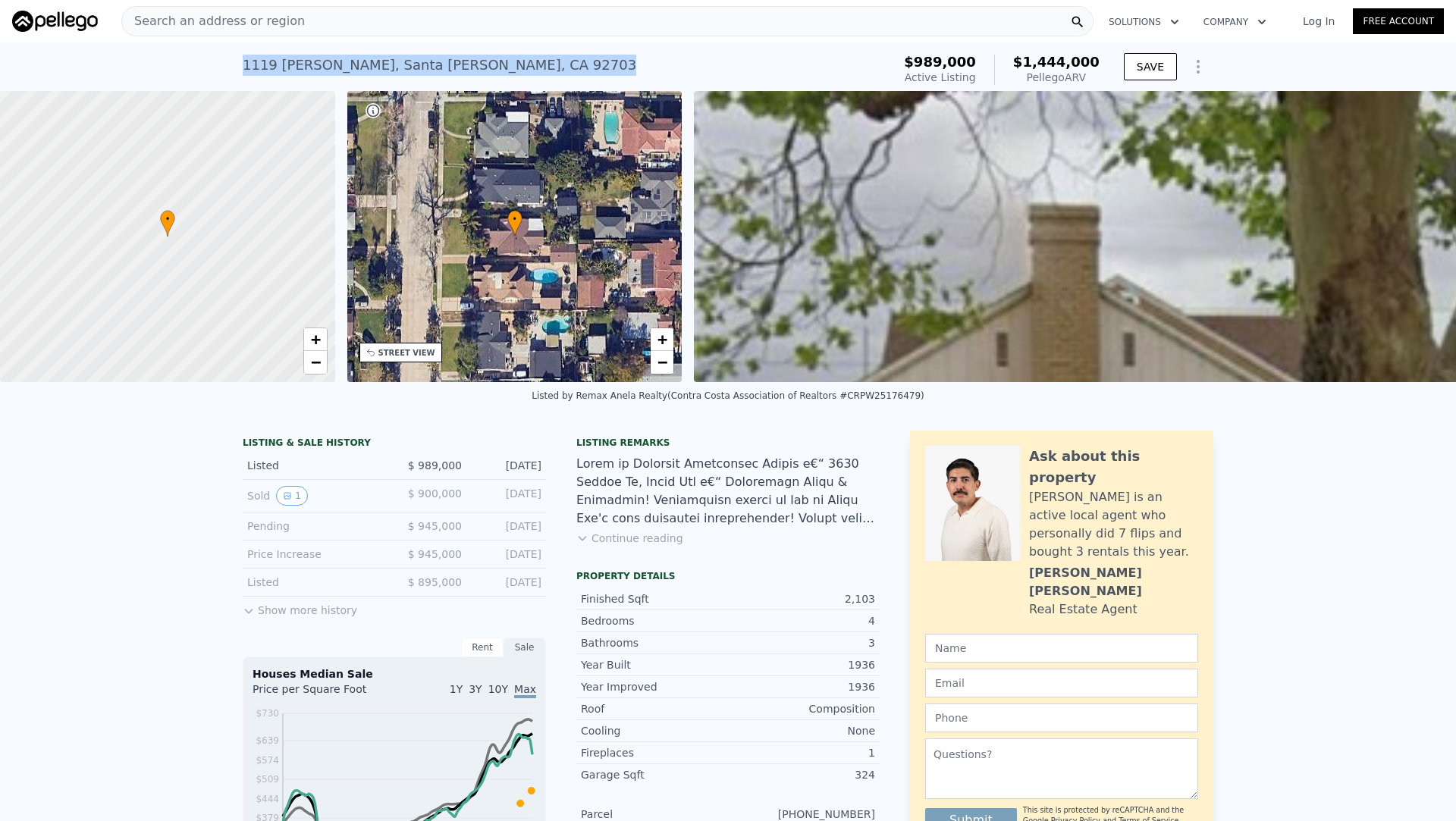
drag, startPoint x: 467, startPoint y: 64, endPoint x: 243, endPoint y: 68, distance: 224.0
click at [243, 68] on div "1119 Louise St , Santa Ana , CA 92703" at bounding box center [439, 65] width 394 height 21
copy div "1119 Louise St , Santa Ana , CA 92703"
click at [483, 56] on div "1119 Louise St , Santa Ana , CA 92703 Active at $989k (~ARV $1.444m )" at bounding box center [564, 70] width 643 height 43
drag, startPoint x: 474, startPoint y: 69, endPoint x: 223, endPoint y: 58, distance: 251.2
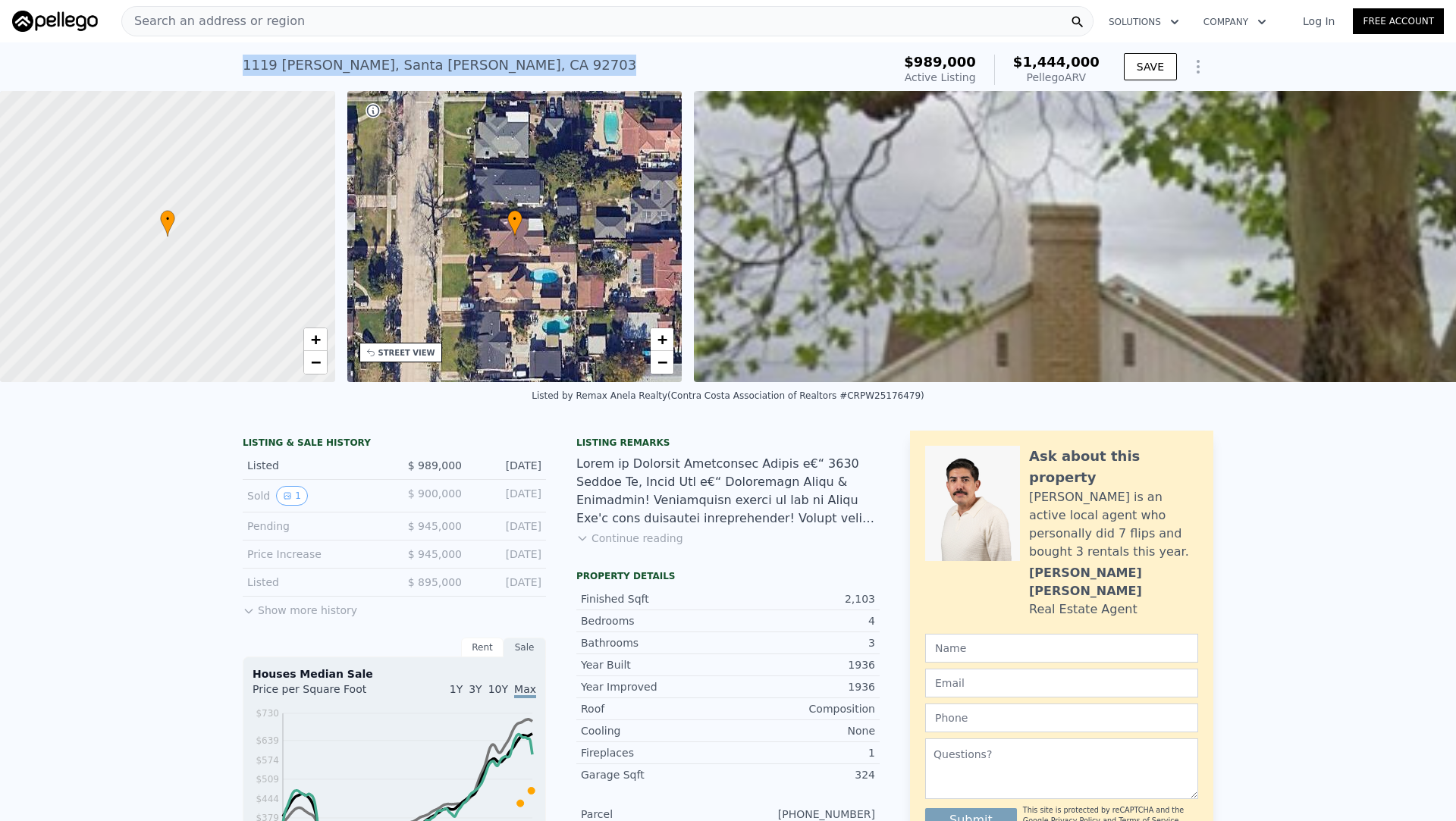
click at [223, 58] on div "1119 Louise St , Santa Ana , CA 92703 Active at $989k (~ARV $1.444m ) $989,000 …" at bounding box center [728, 66] width 1456 height 48
copy div "1119 Louise St , Santa Ana , CA 92703"
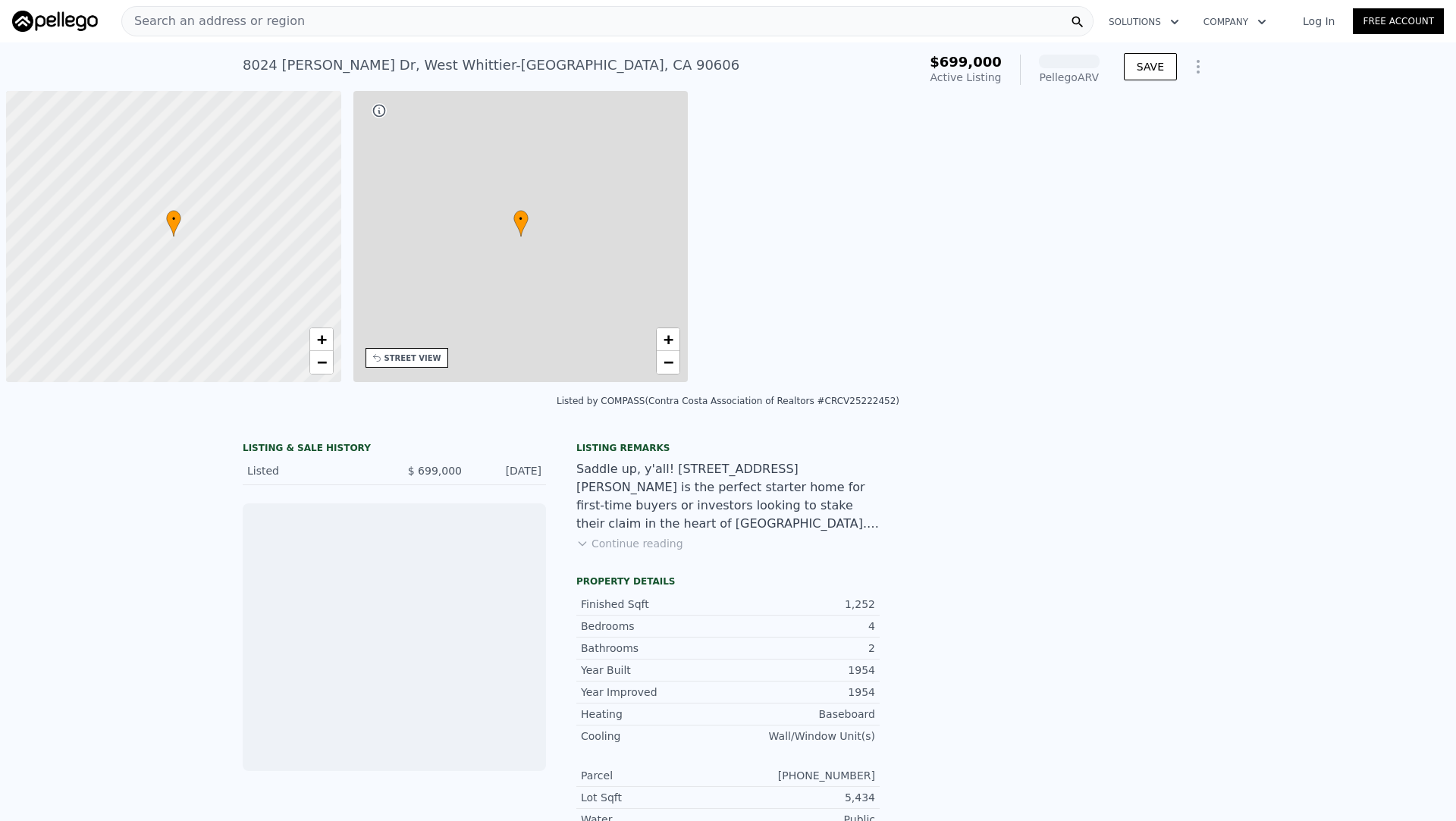
scroll to position [0, 6]
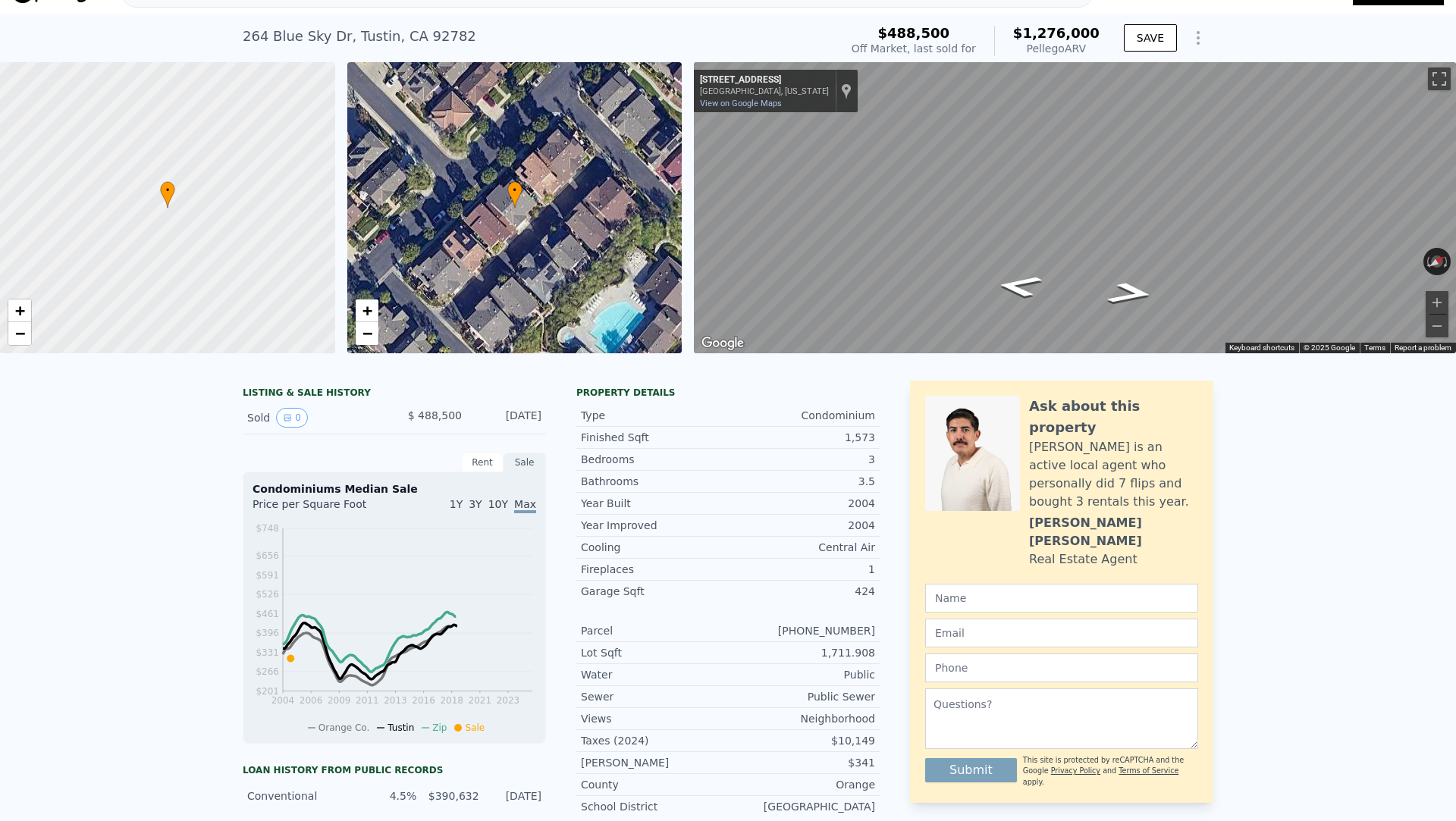
scroll to position [33, 0]
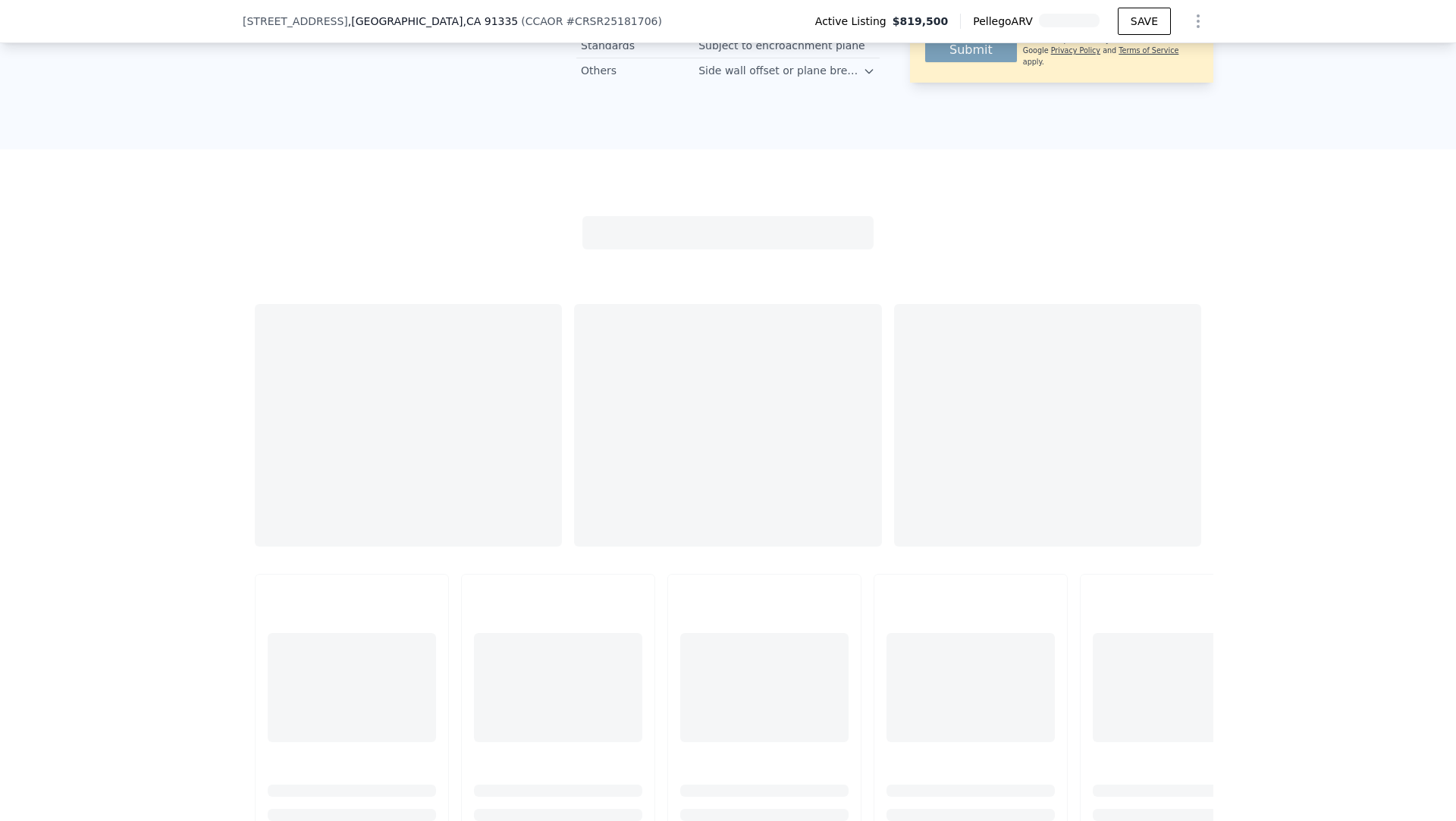
scroll to position [1351, 0]
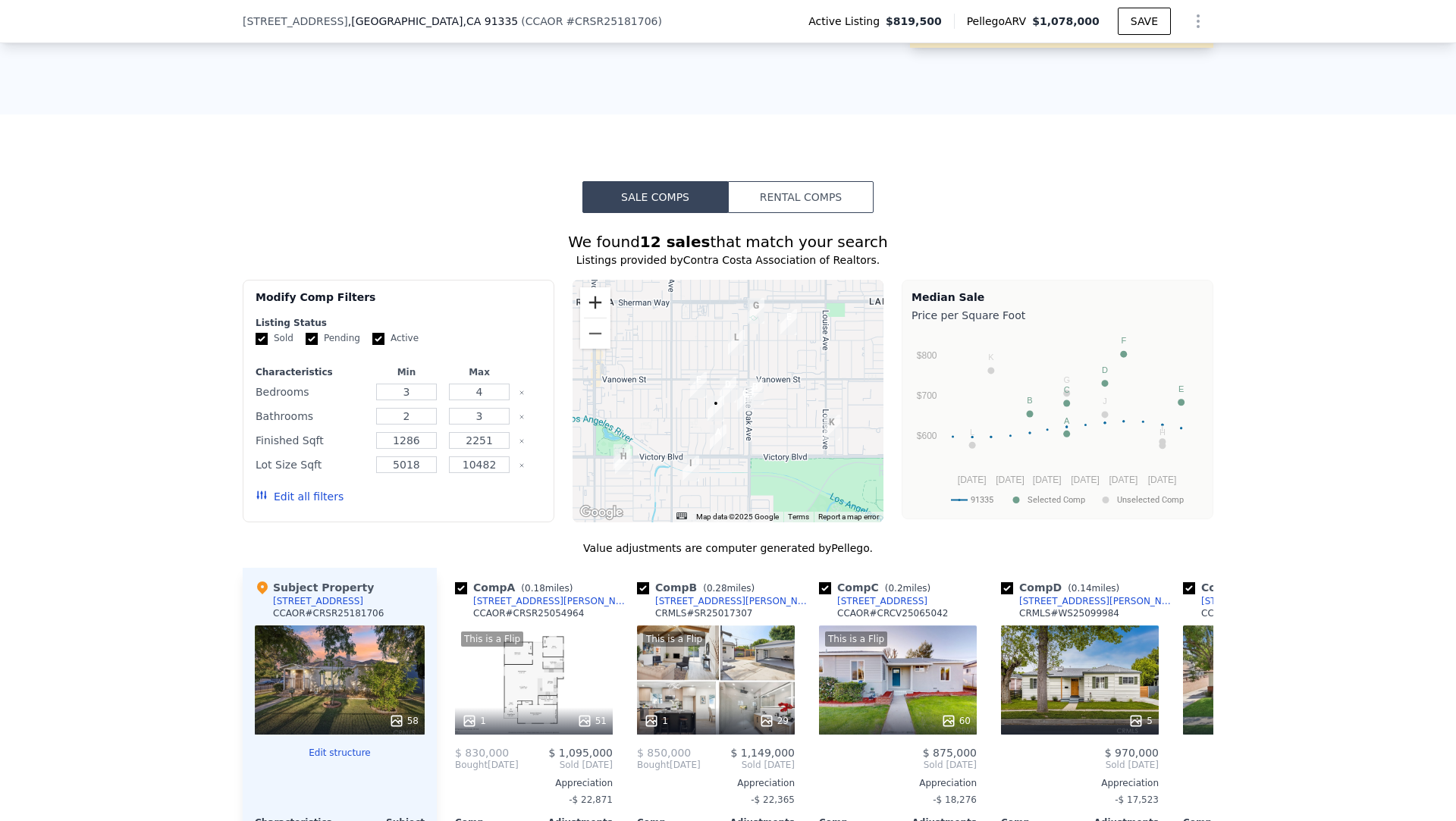
click at [596, 296] on button "Zoom in" at bounding box center [595, 302] width 30 height 30
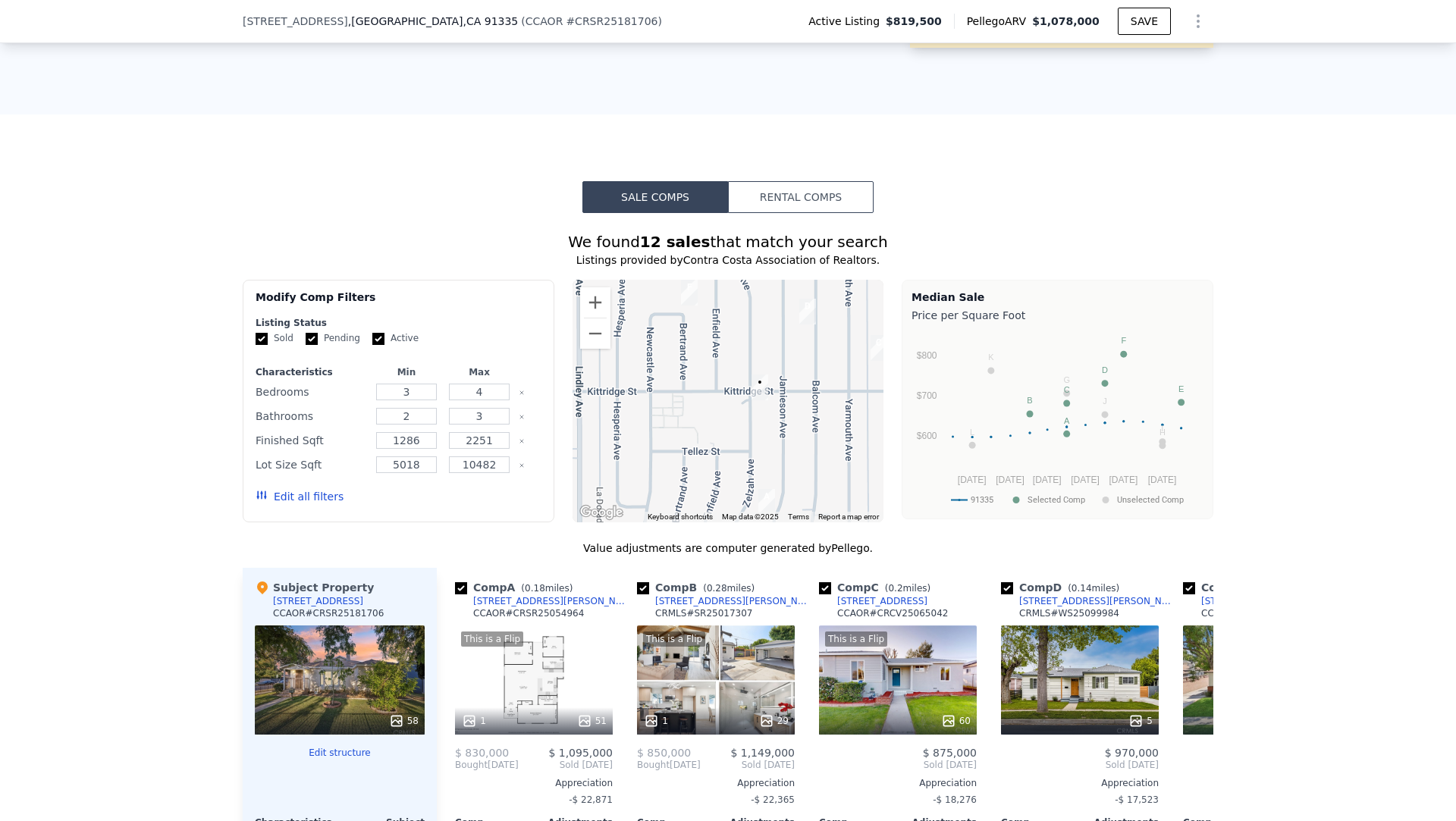
drag, startPoint x: 633, startPoint y: 383, endPoint x: 709, endPoint y: 304, distance: 109.6
click at [709, 304] on div at bounding box center [728, 401] width 312 height 242
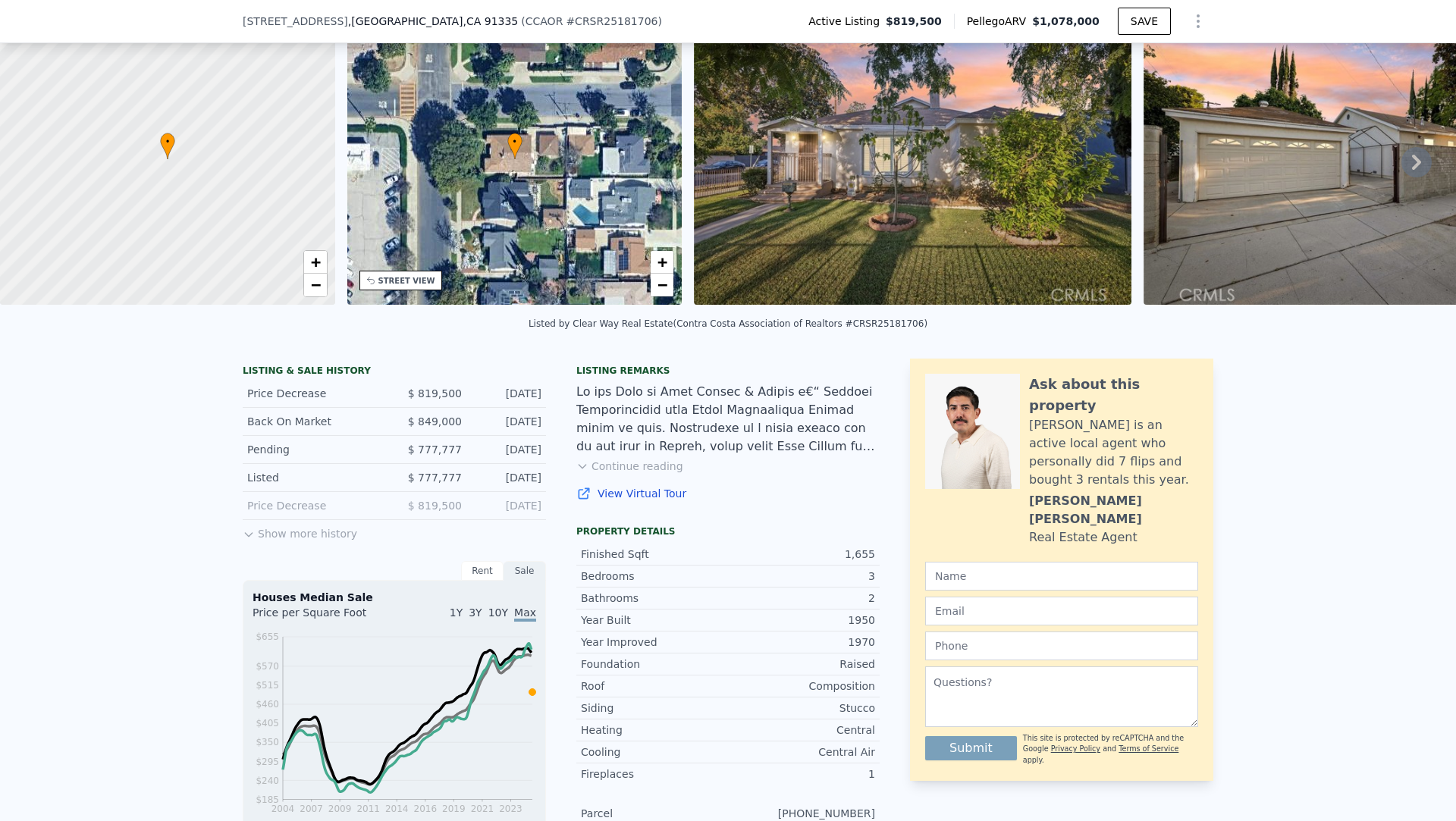
scroll to position [0, 0]
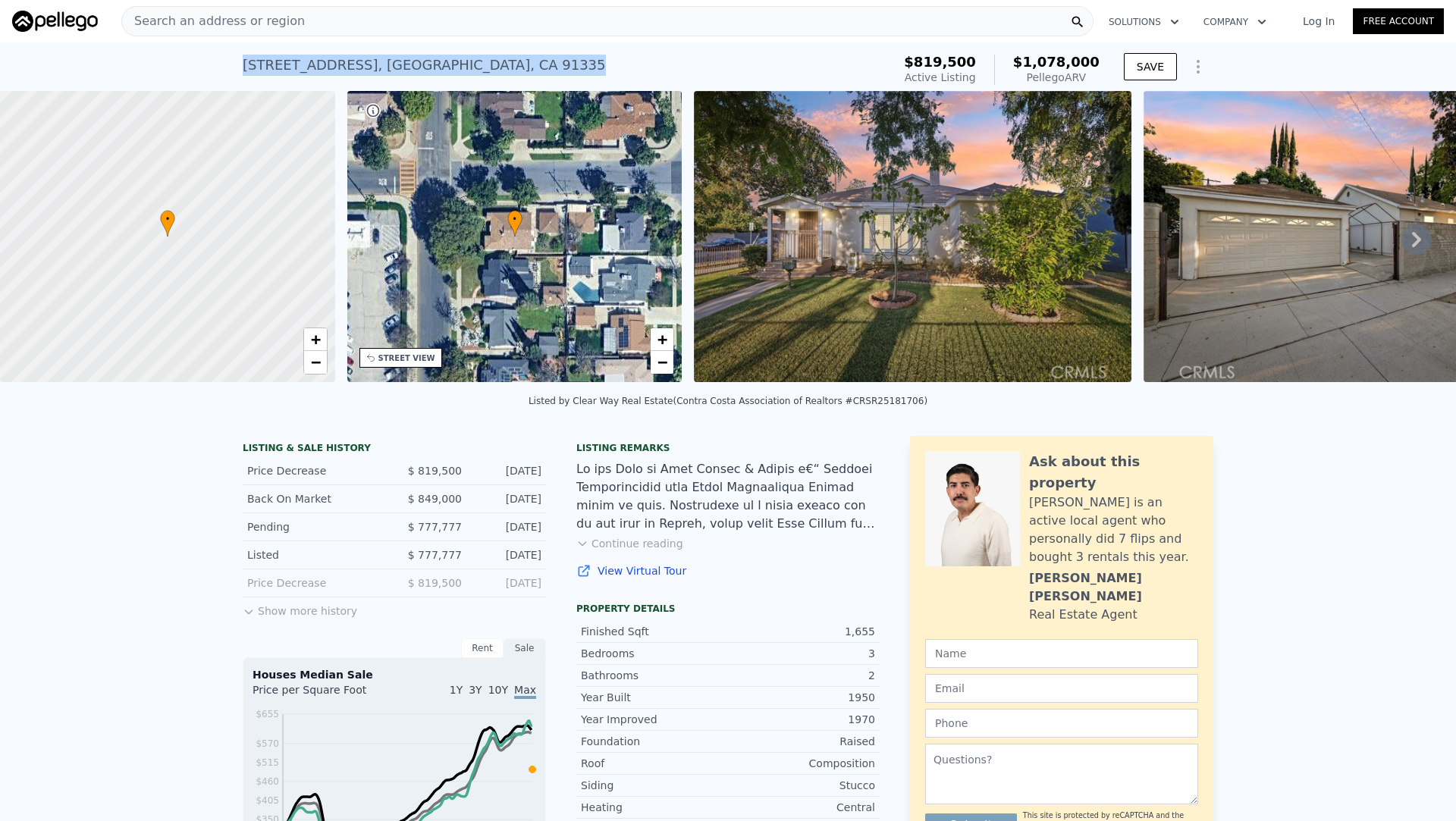
drag, startPoint x: 499, startPoint y: 69, endPoint x: 241, endPoint y: 69, distance: 258.0
click at [241, 69] on div "[STREET_ADDRESS] Active at $819,500 (~ARV $1.078m ) $819,500 Active Listing $1,…" at bounding box center [728, 66] width 1456 height 48
copy div "[STREET_ADDRESS]"
